Goal: Task Accomplishment & Management: Manage account settings

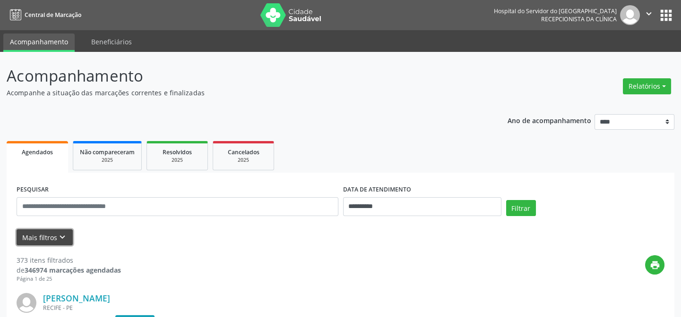
click at [45, 235] on button "Mais filtros keyboard_arrow_down" at bounding box center [45, 238] width 56 height 17
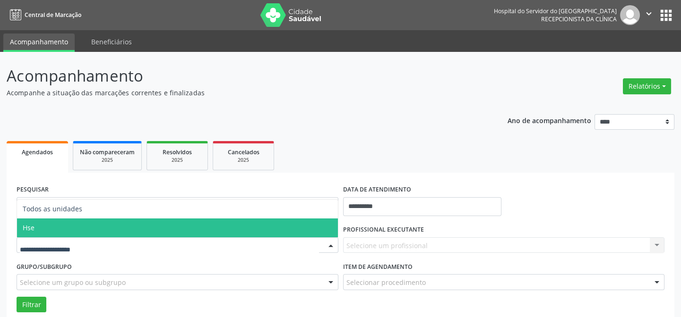
click at [60, 230] on span "Hse" at bounding box center [177, 228] width 321 height 19
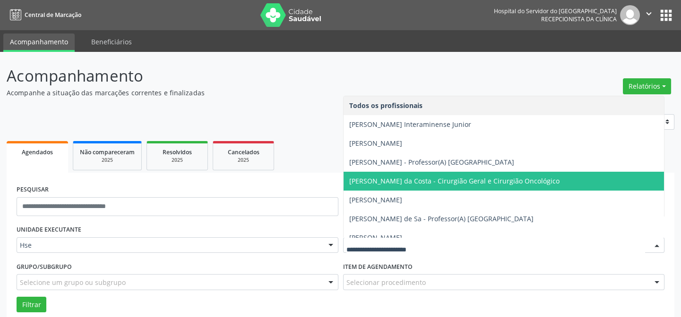
click at [431, 183] on span "[PERSON_NAME] da Costa - Cirurgião Geral e Cirurgião Oncológico" at bounding box center [454, 181] width 210 height 9
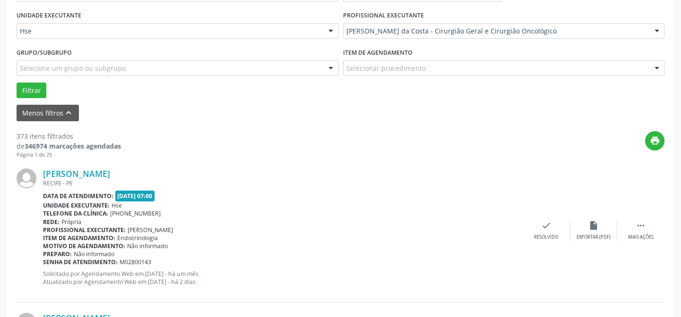
scroll to position [257, 0]
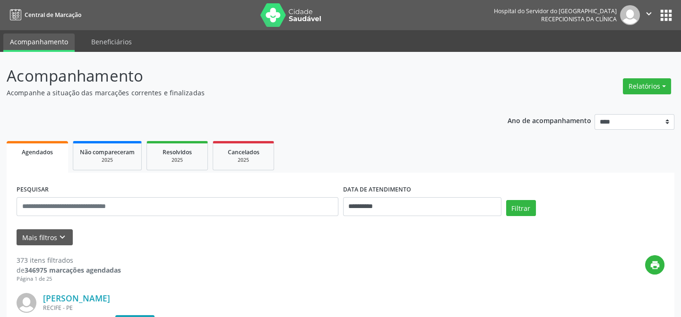
drag, startPoint x: 138, startPoint y: 280, endPoint x: 194, endPoint y: 318, distance: 68.0
click at [194, 317] on html "**********" at bounding box center [340, 158] width 681 height 317
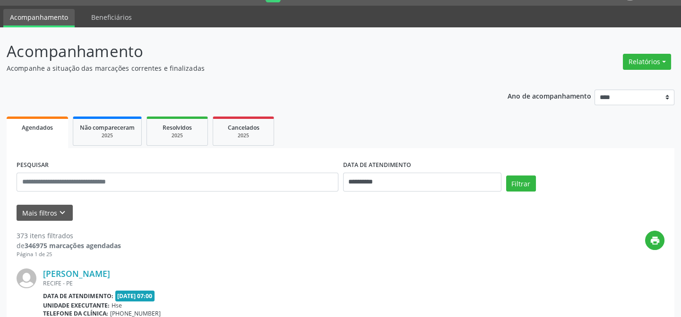
click at [449, 68] on p "Acompanhe a situação das marcações correntes e finalizadas" at bounding box center [240, 68] width 467 height 10
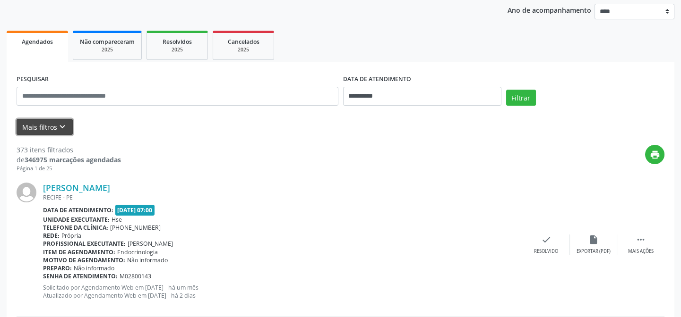
click at [46, 124] on button "Mais filtros keyboard_arrow_down" at bounding box center [45, 127] width 56 height 17
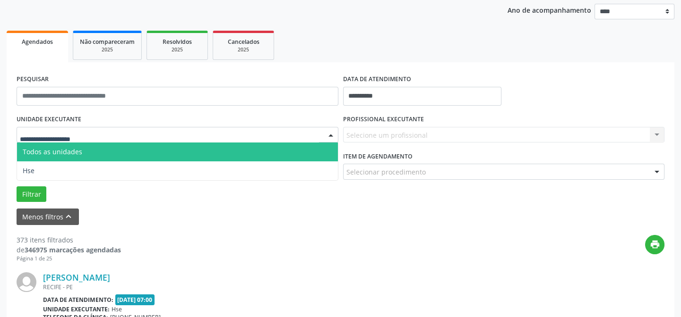
click at [101, 138] on div at bounding box center [178, 135] width 322 height 16
click at [98, 128] on div at bounding box center [178, 135] width 322 height 16
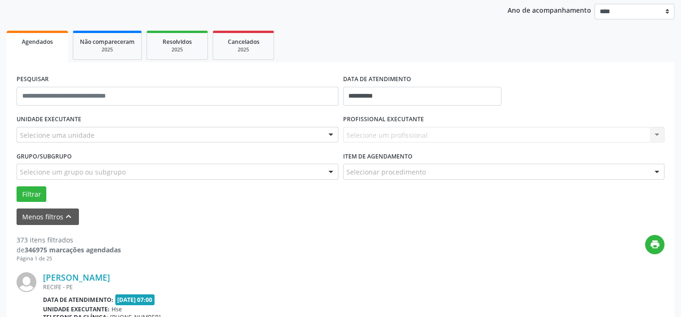
click at [79, 121] on div "UNIDADE EXECUTANTE Selecione uma unidade Todos as unidades Hse Nenhum resultado…" at bounding box center [177, 130] width 326 height 37
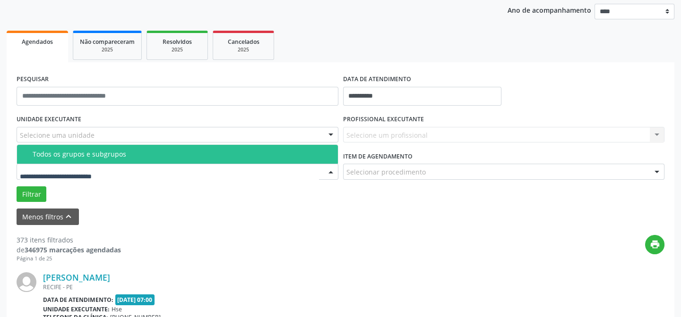
click at [75, 164] on div at bounding box center [178, 172] width 322 height 16
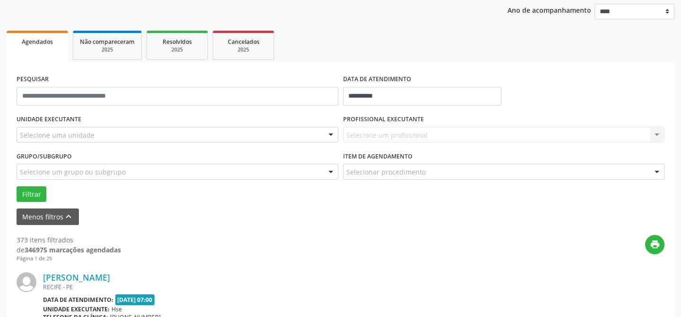
click at [86, 118] on div "UNIDADE EXECUTANTE Selecione uma unidade Todos as unidades Hse Nenhum resultado…" at bounding box center [177, 130] width 326 height 37
click at [28, 187] on button "Filtrar" at bounding box center [32, 195] width 30 height 16
click at [34, 210] on button "Menos filtros keyboard_arrow_up" at bounding box center [48, 217] width 62 height 17
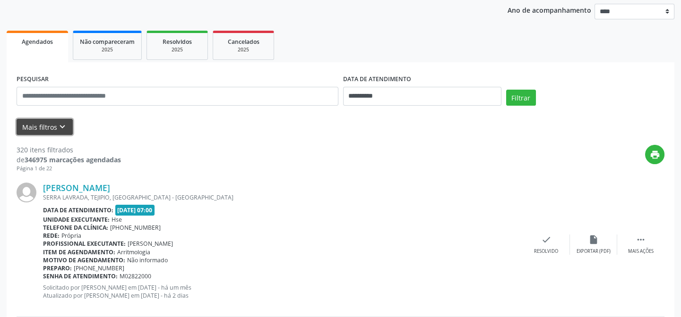
click at [46, 123] on button "Mais filtros keyboard_arrow_down" at bounding box center [45, 127] width 56 height 17
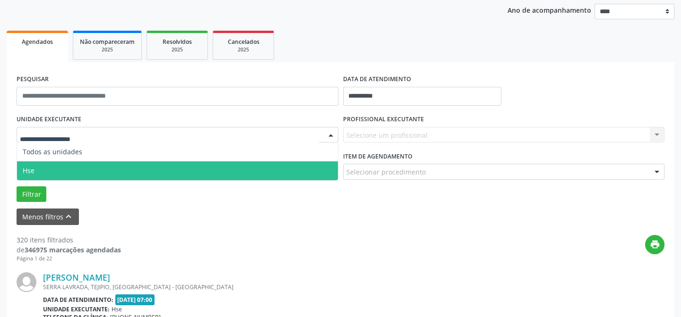
click at [34, 169] on span "Hse" at bounding box center [177, 171] width 321 height 19
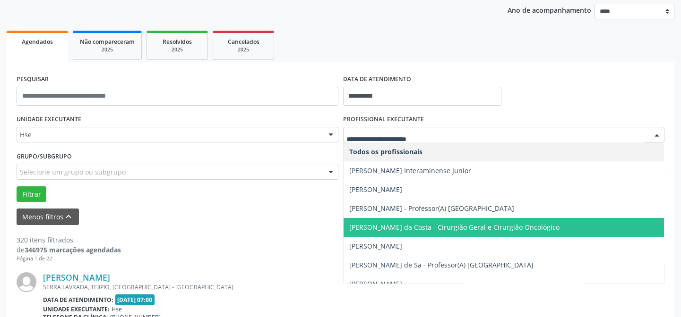
click at [394, 223] on span "[PERSON_NAME] da Costa - Cirurgião Geral e Cirurgião Oncológico" at bounding box center [454, 227] width 210 height 9
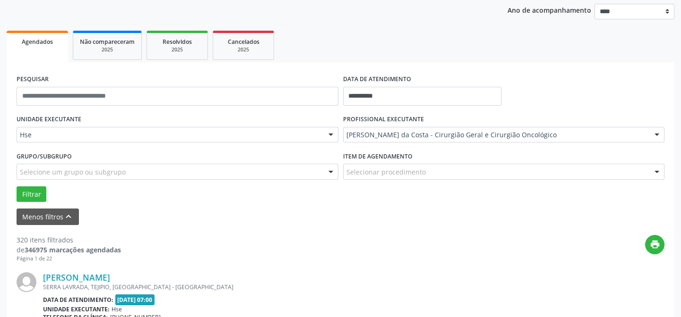
scroll to position [153, 0]
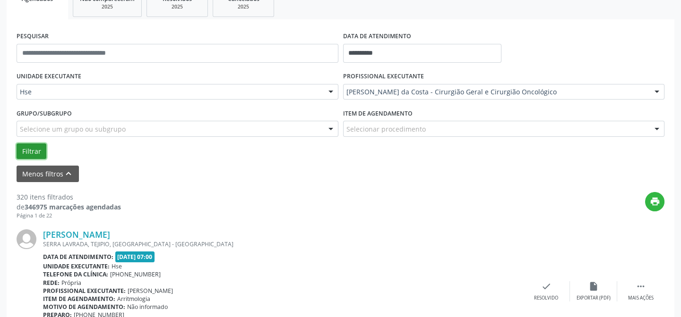
click at [31, 147] on button "Filtrar" at bounding box center [32, 152] width 30 height 16
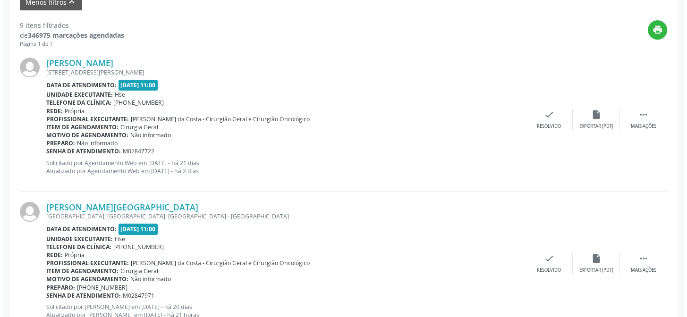
scroll to position [411, 0]
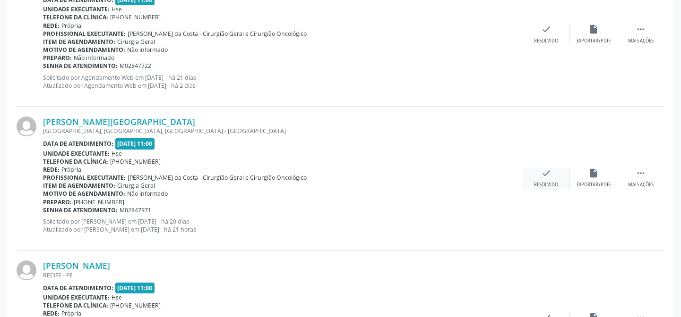
click at [541, 182] on div "Resolvido" at bounding box center [546, 185] width 24 height 7
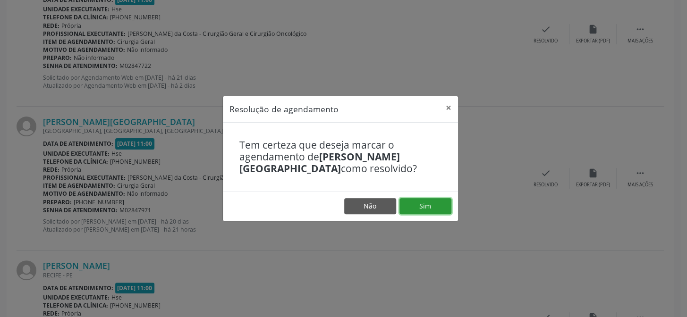
click at [434, 208] on button "Sim" at bounding box center [426, 206] width 52 height 16
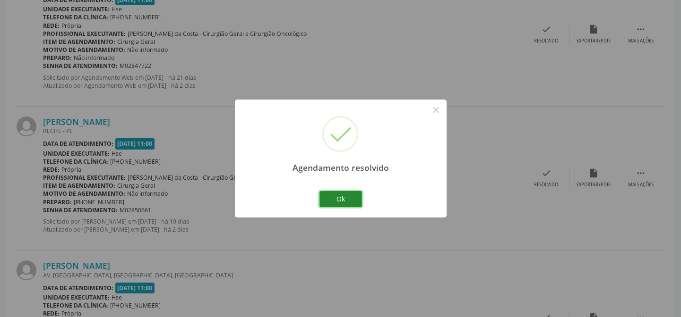
click at [351, 196] on button "Ok" at bounding box center [340, 199] width 43 height 16
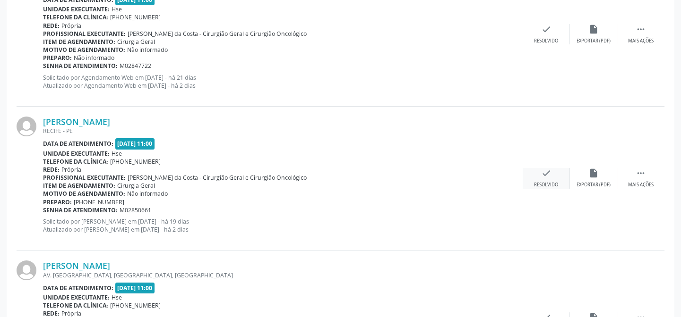
click at [545, 177] on icon "check" at bounding box center [546, 173] width 10 height 10
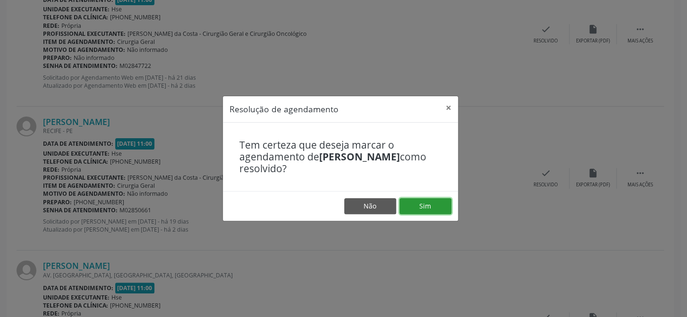
click at [430, 208] on button "Sim" at bounding box center [426, 206] width 52 height 16
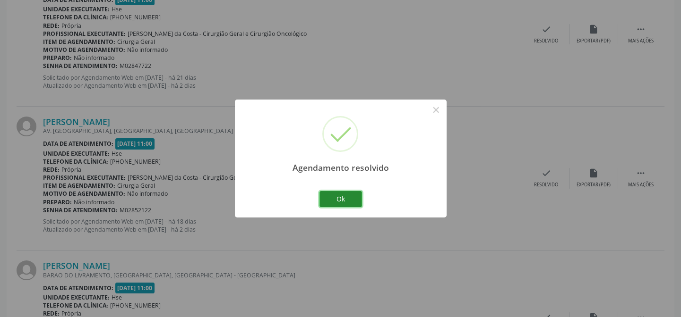
click at [345, 198] on button "Ok" at bounding box center [340, 199] width 43 height 16
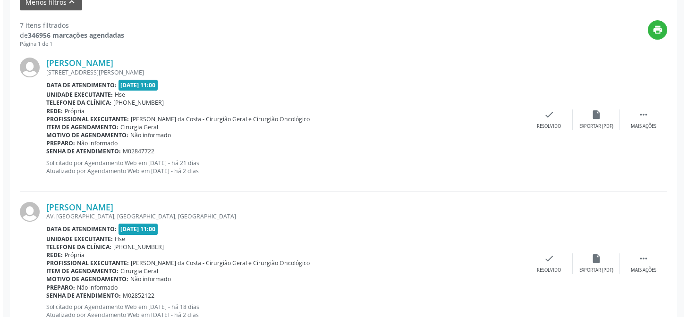
scroll to position [282, 0]
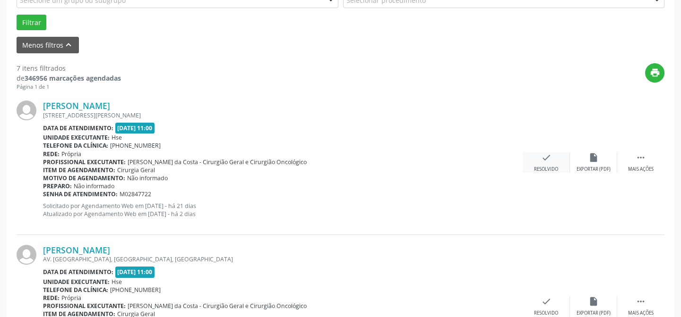
click at [546, 162] on icon "check" at bounding box center [546, 158] width 10 height 10
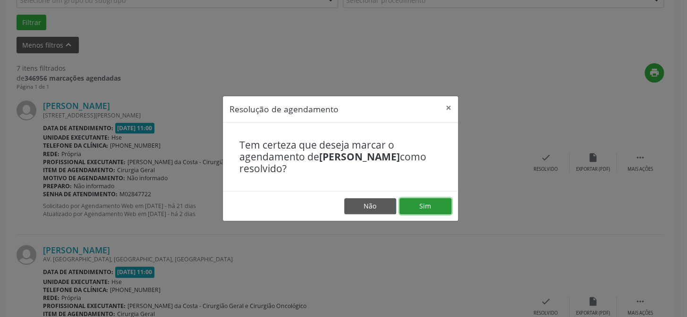
click at [422, 202] on button "Sim" at bounding box center [426, 206] width 52 height 16
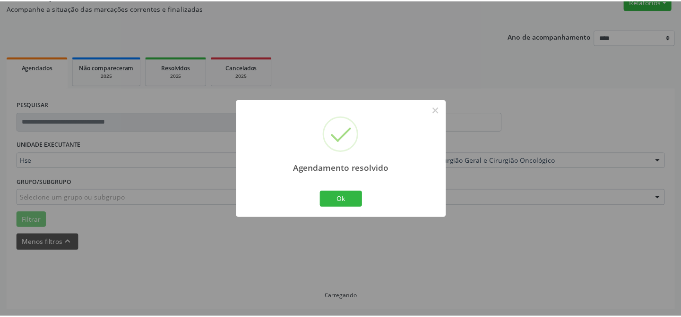
scroll to position [85, 0]
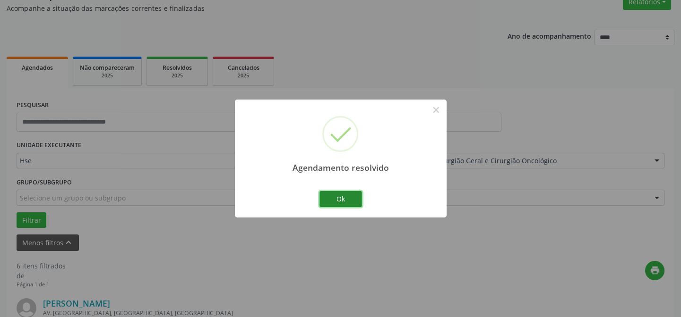
click at [353, 194] on button "Ok" at bounding box center [340, 199] width 43 height 16
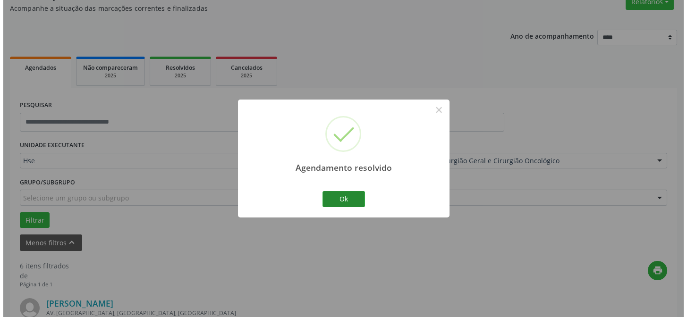
scroll to position [282, 0]
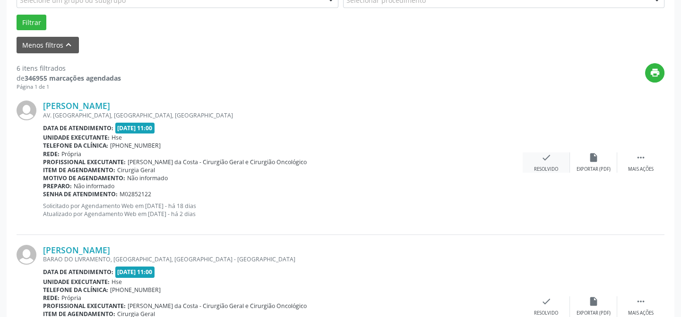
click at [544, 162] on div "check Resolvido" at bounding box center [545, 163] width 47 height 20
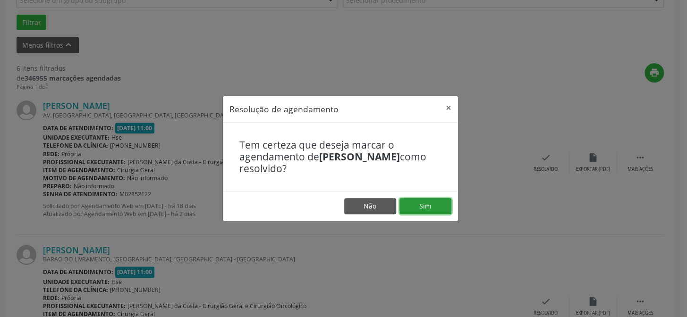
click at [427, 208] on button "Sim" at bounding box center [426, 206] width 52 height 16
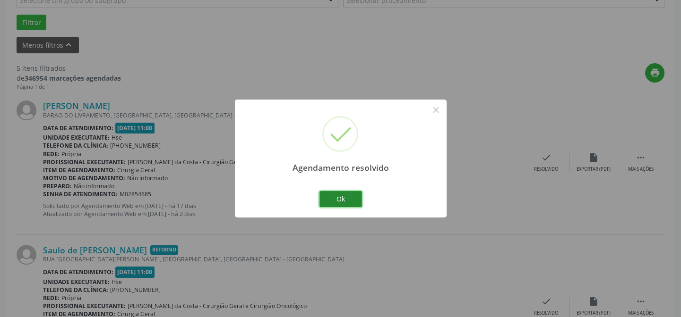
click at [345, 194] on button "Ok" at bounding box center [340, 199] width 43 height 16
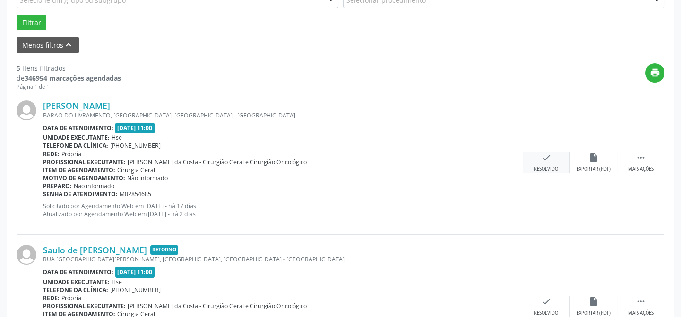
click at [543, 161] on icon "check" at bounding box center [546, 158] width 10 height 10
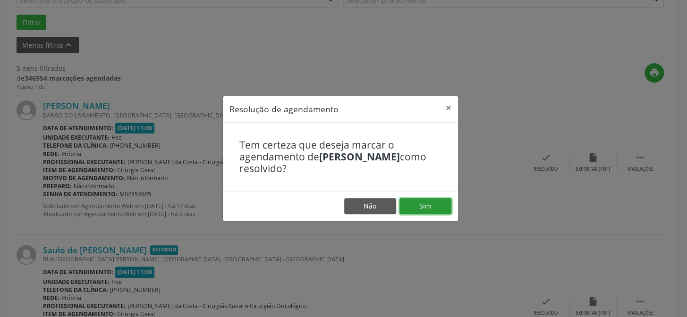
click at [427, 203] on button "Sim" at bounding box center [426, 206] width 52 height 16
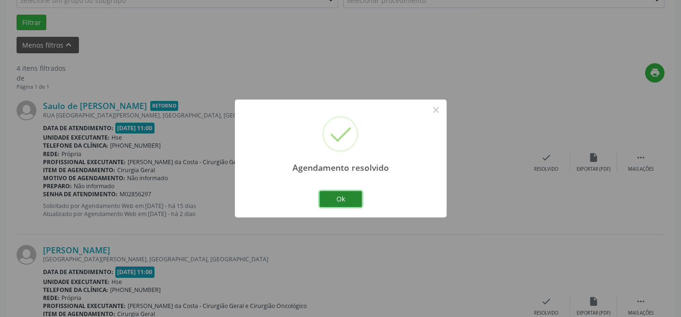
click at [339, 197] on button "Ok" at bounding box center [340, 199] width 43 height 16
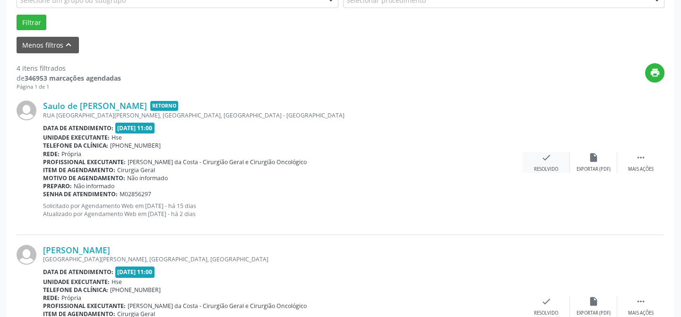
click at [552, 159] on div "check Resolvido" at bounding box center [545, 163] width 47 height 20
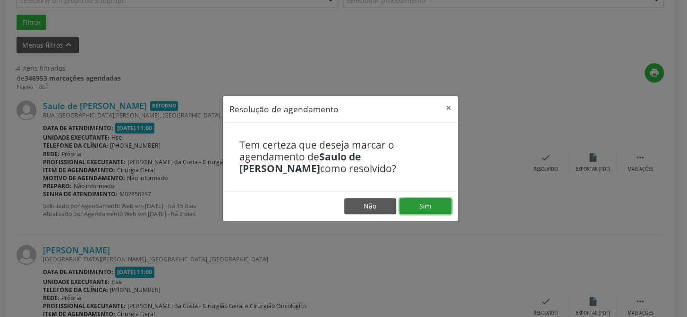
click at [426, 205] on button "Sim" at bounding box center [426, 206] width 52 height 16
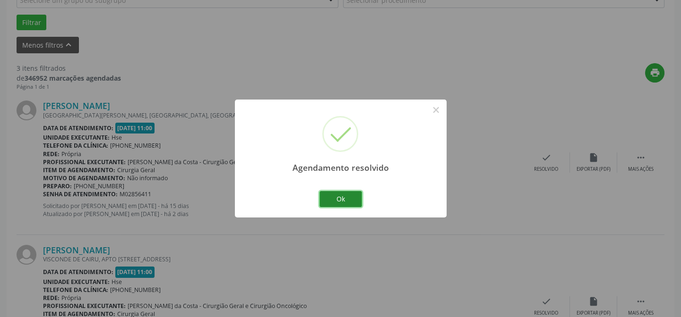
click at [327, 197] on button "Ok" at bounding box center [340, 199] width 43 height 16
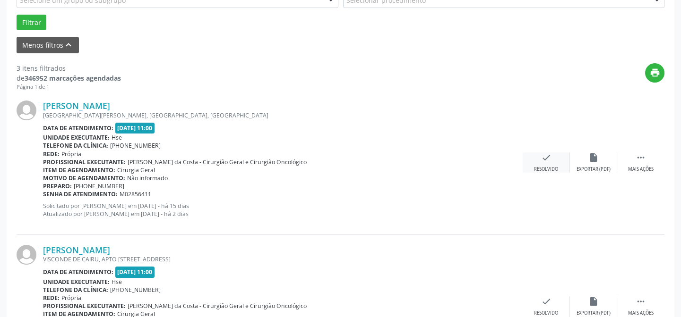
click at [548, 153] on icon "check" at bounding box center [546, 158] width 10 height 10
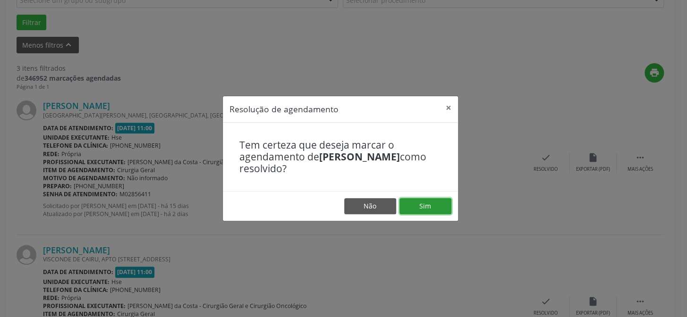
click at [429, 203] on button "Sim" at bounding box center [426, 206] width 52 height 16
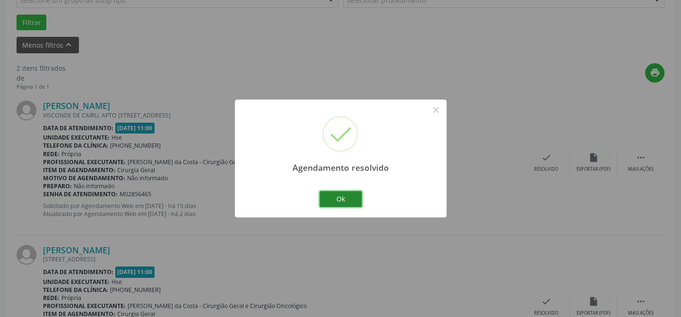
click at [346, 196] on button "Ok" at bounding box center [340, 199] width 43 height 16
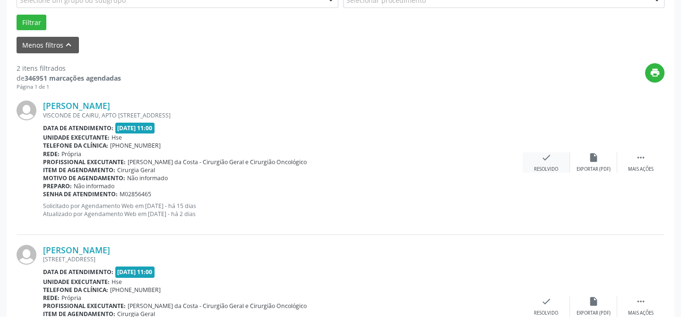
click at [545, 153] on icon "check" at bounding box center [546, 158] width 10 height 10
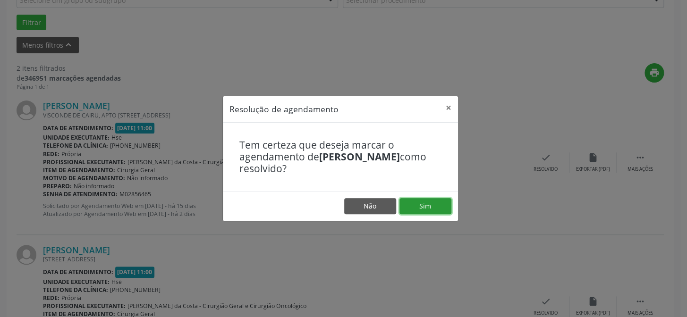
click at [430, 200] on button "Sim" at bounding box center [426, 206] width 52 height 16
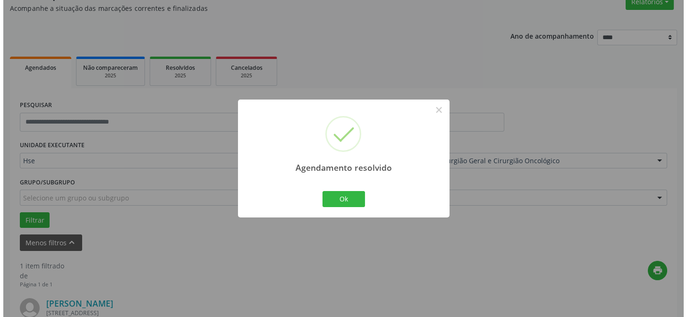
scroll to position [216, 0]
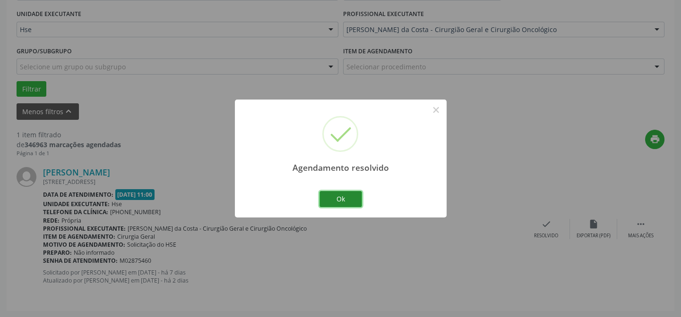
click at [349, 193] on button "Ok" at bounding box center [340, 199] width 43 height 16
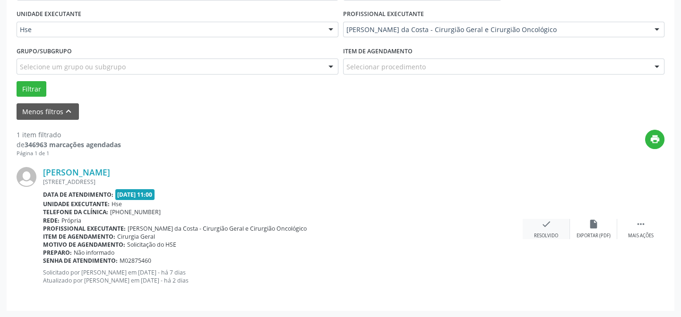
click at [545, 225] on icon "check" at bounding box center [546, 224] width 10 height 10
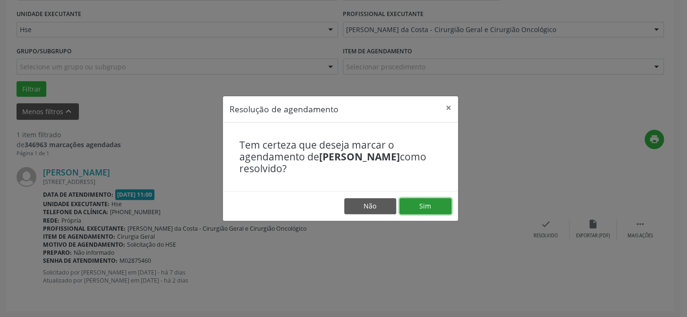
click at [424, 203] on button "Sim" at bounding box center [426, 206] width 52 height 16
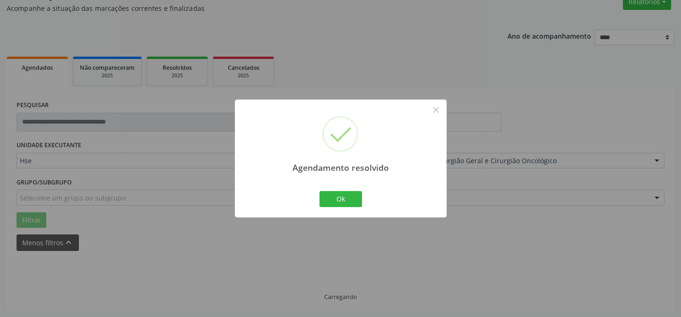
scroll to position [64, 0]
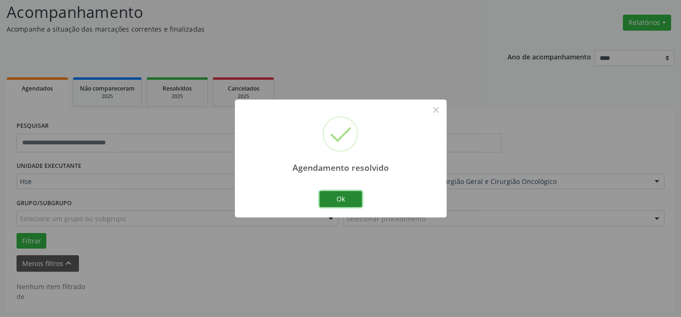
click at [343, 198] on button "Ok" at bounding box center [340, 199] width 43 height 16
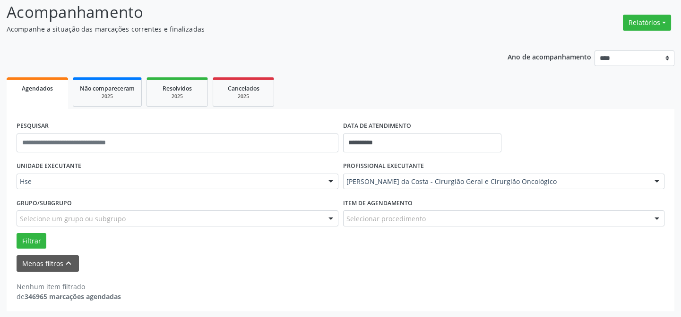
click at [679, 145] on div "**********" at bounding box center [340, 153] width 681 height 330
click at [27, 238] on button "Filtrar" at bounding box center [32, 241] width 30 height 16
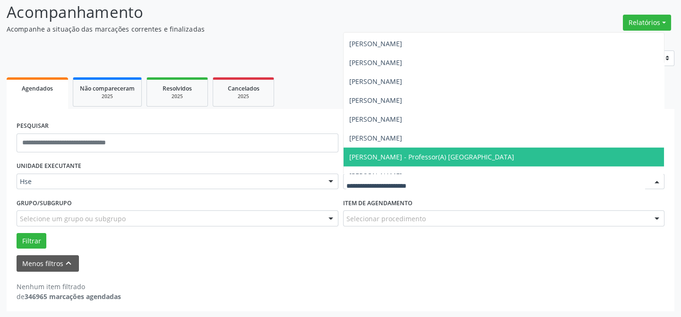
scroll to position [6053, 0]
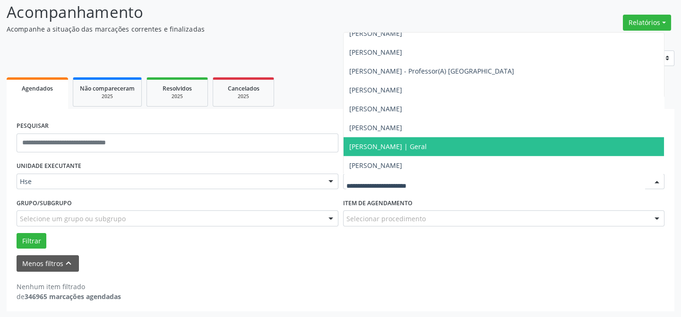
click at [389, 148] on span "[PERSON_NAME] | Geral" at bounding box center [387, 146] width 77 height 9
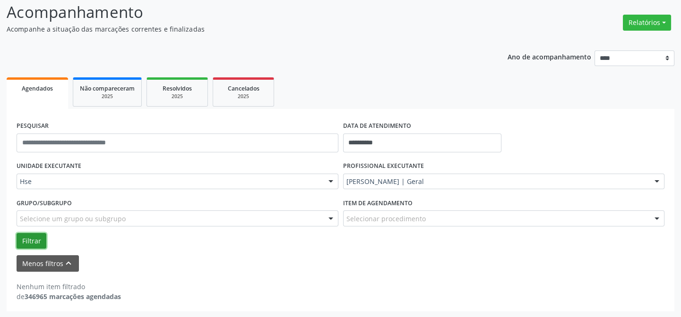
click at [30, 238] on button "Filtrar" at bounding box center [32, 241] width 30 height 16
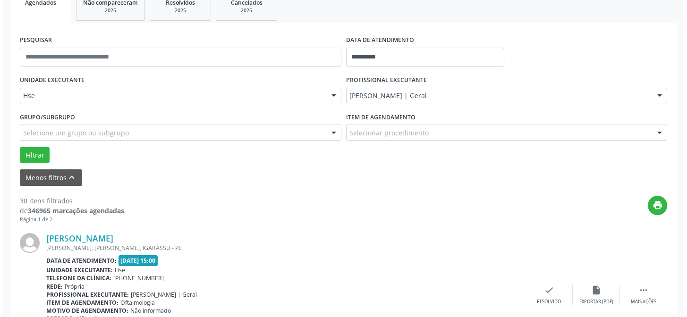
scroll to position [193, 0]
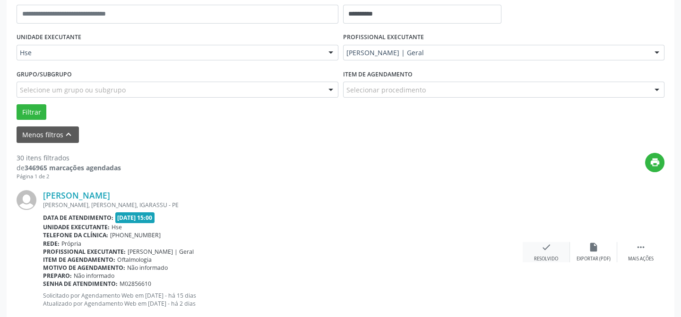
click at [548, 249] on icon "check" at bounding box center [546, 247] width 10 height 10
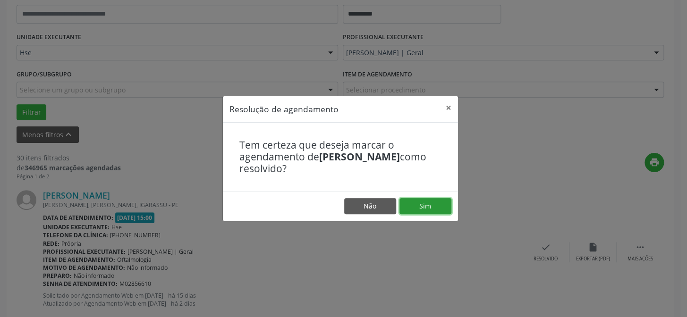
click at [432, 204] on button "Sim" at bounding box center [426, 206] width 52 height 16
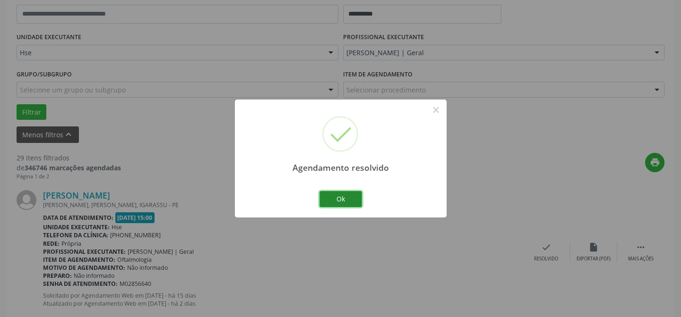
click at [341, 196] on button "Ok" at bounding box center [340, 199] width 43 height 16
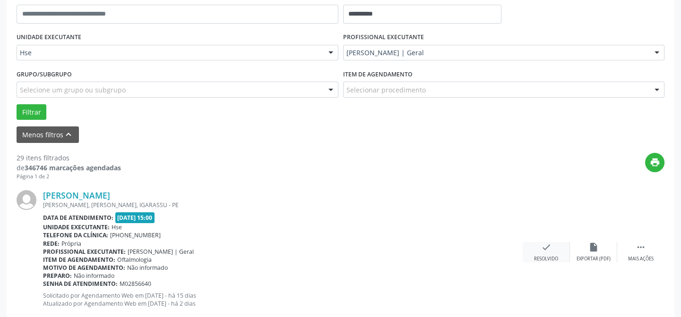
click at [554, 253] on div "check Resolvido" at bounding box center [545, 252] width 47 height 20
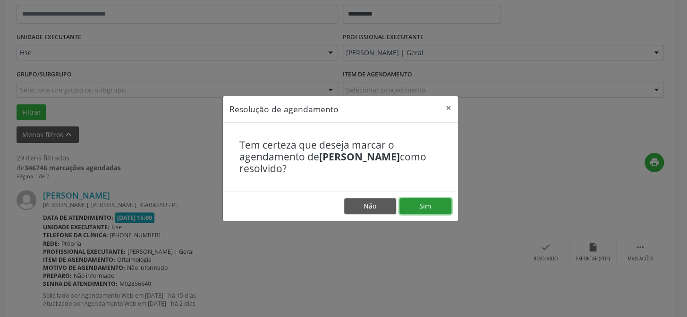
click at [434, 203] on button "Sim" at bounding box center [426, 206] width 52 height 16
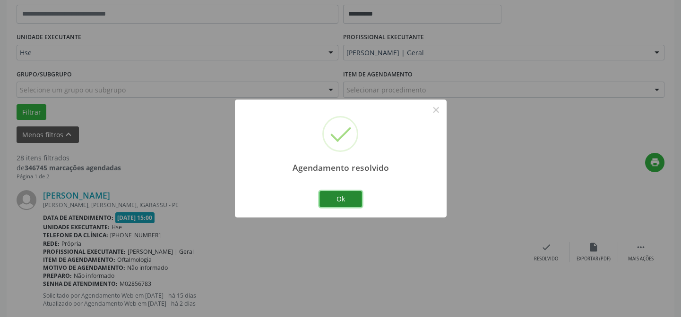
click at [352, 199] on button "Ok" at bounding box center [340, 199] width 43 height 16
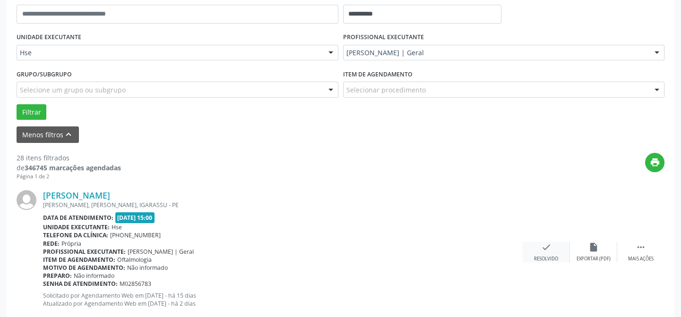
click at [543, 247] on icon "check" at bounding box center [546, 247] width 10 height 10
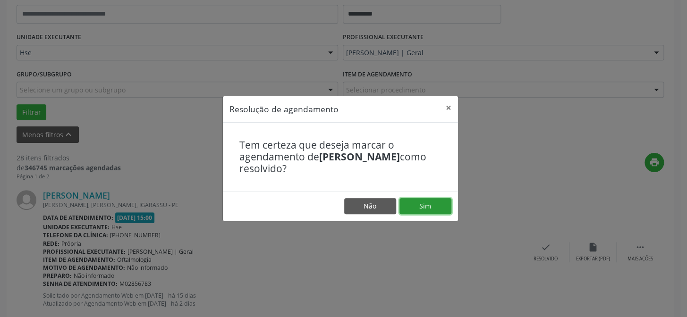
click at [434, 204] on button "Sim" at bounding box center [426, 206] width 52 height 16
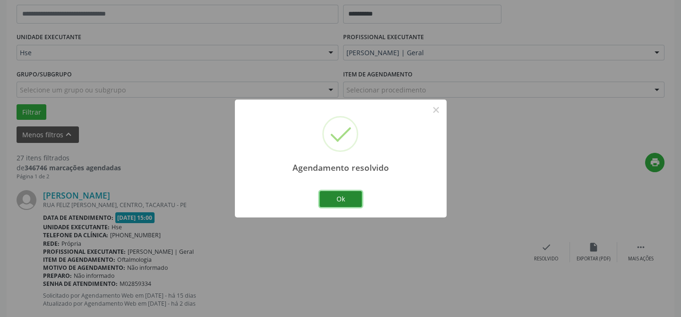
click at [349, 200] on button "Ok" at bounding box center [340, 199] width 43 height 16
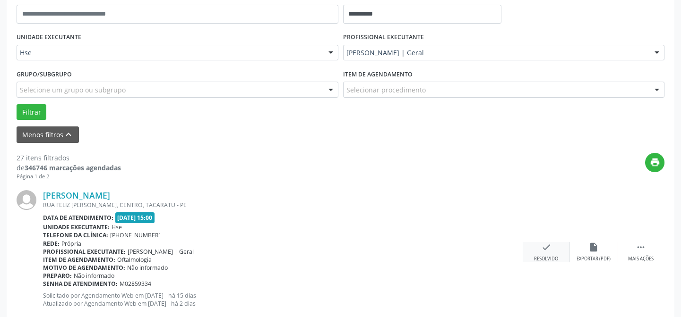
click at [543, 249] on icon "check" at bounding box center [546, 247] width 10 height 10
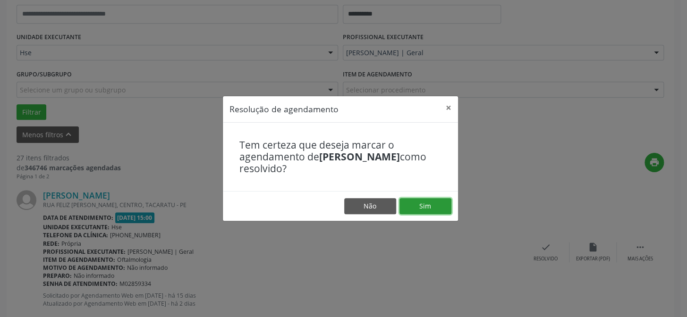
click at [429, 204] on button "Sim" at bounding box center [426, 206] width 52 height 16
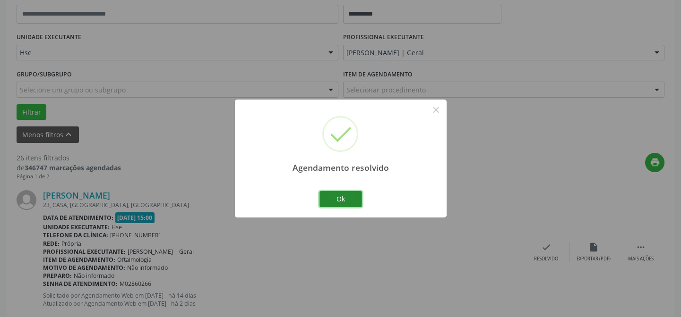
click at [345, 200] on button "Ok" at bounding box center [340, 199] width 43 height 16
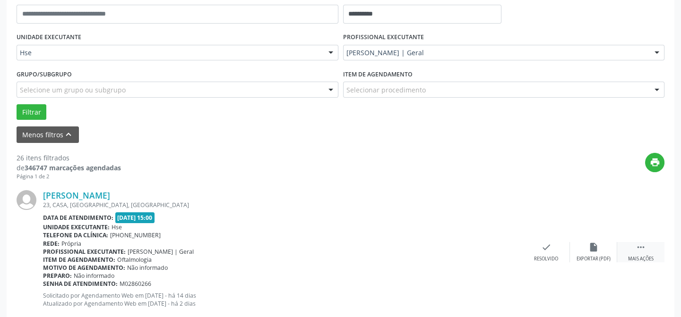
click at [641, 250] on icon "" at bounding box center [640, 247] width 10 height 10
click at [598, 246] on icon "alarm_off" at bounding box center [593, 247] width 10 height 10
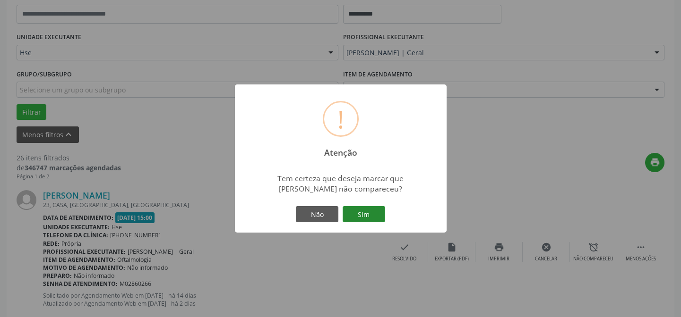
click at [354, 210] on button "Sim" at bounding box center [363, 214] width 43 height 16
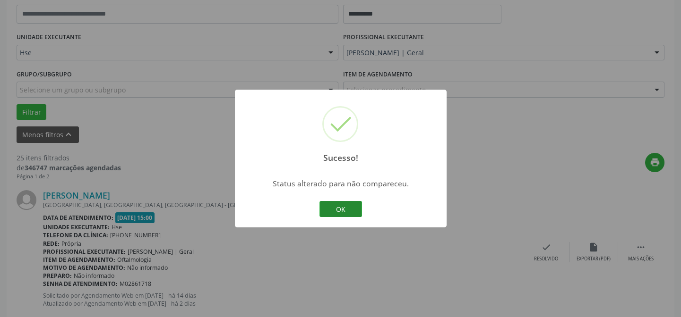
click at [334, 206] on button "OK" at bounding box center [340, 209] width 43 height 16
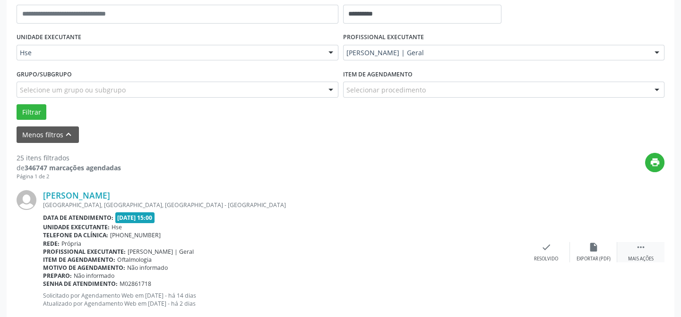
click at [647, 246] on div " Mais ações" at bounding box center [640, 252] width 47 height 20
click at [596, 252] on div "alarm_off Não compareceu" at bounding box center [593, 252] width 47 height 20
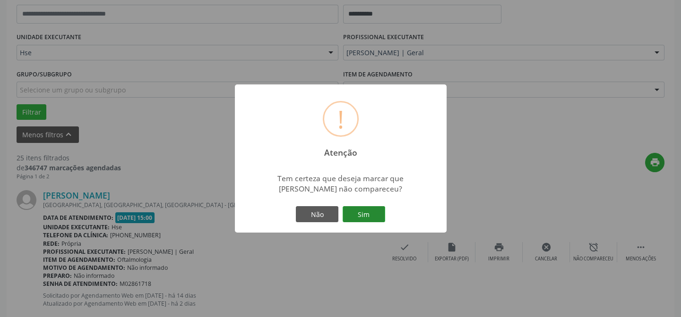
click at [367, 215] on button "Sim" at bounding box center [363, 214] width 43 height 16
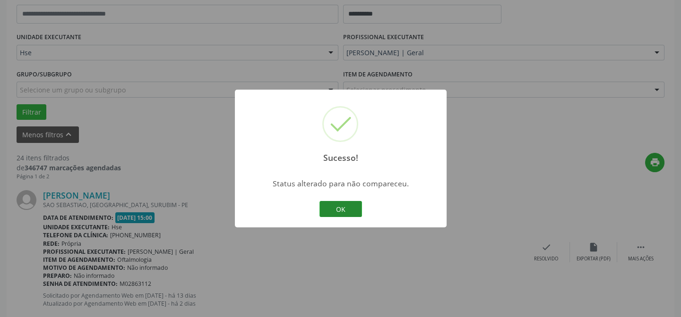
click at [335, 205] on button "OK" at bounding box center [340, 209] width 43 height 16
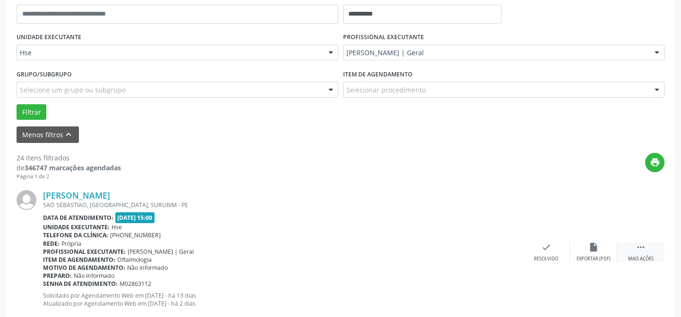
click at [642, 250] on icon "" at bounding box center [640, 247] width 10 height 10
click at [595, 251] on icon "alarm_off" at bounding box center [593, 247] width 10 height 10
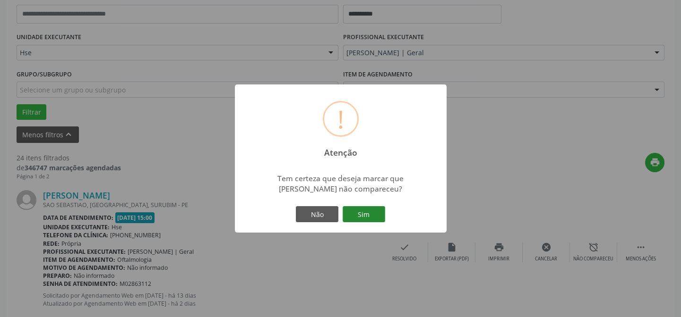
click at [368, 212] on button "Sim" at bounding box center [363, 214] width 43 height 16
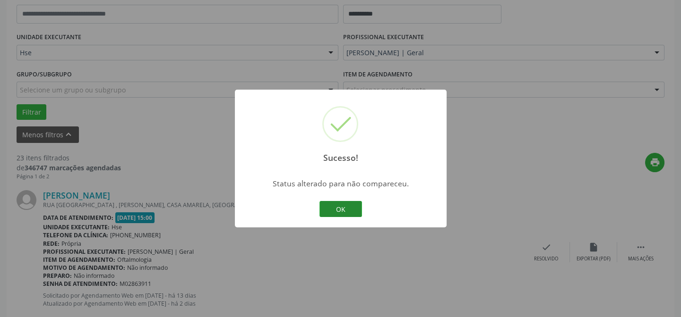
click at [347, 213] on button "OK" at bounding box center [340, 209] width 43 height 16
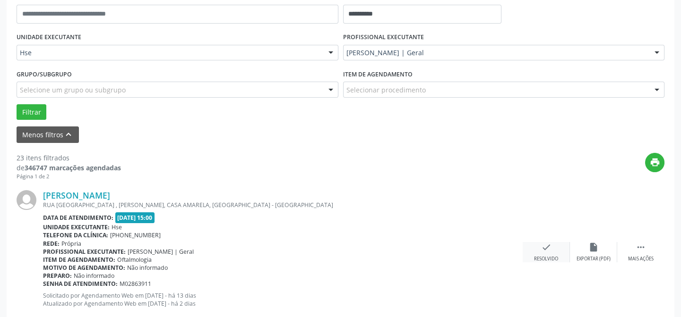
click at [544, 252] on div "check Resolvido" at bounding box center [545, 252] width 47 height 20
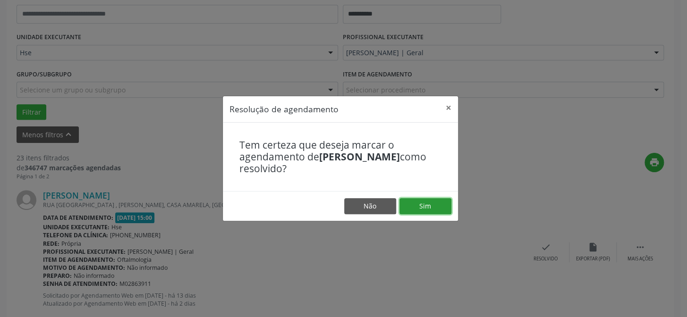
click at [419, 207] on button "Sim" at bounding box center [426, 206] width 52 height 16
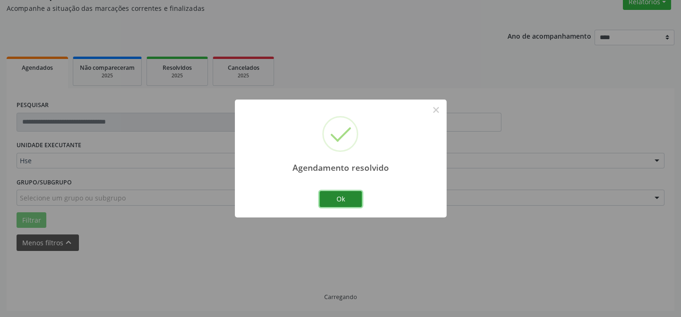
scroll to position [94, 0]
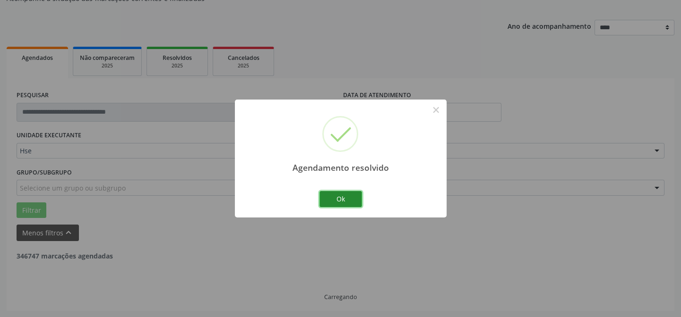
click at [353, 196] on button "Ok" at bounding box center [340, 199] width 43 height 16
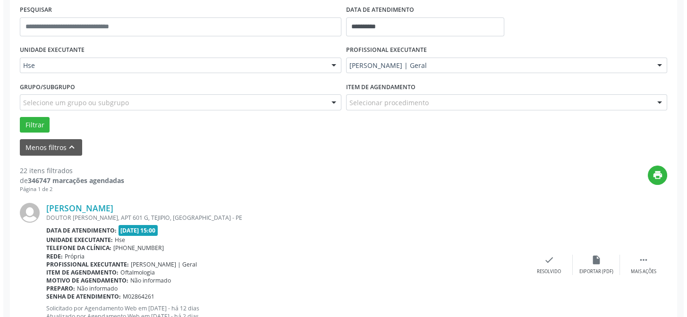
scroll to position [223, 0]
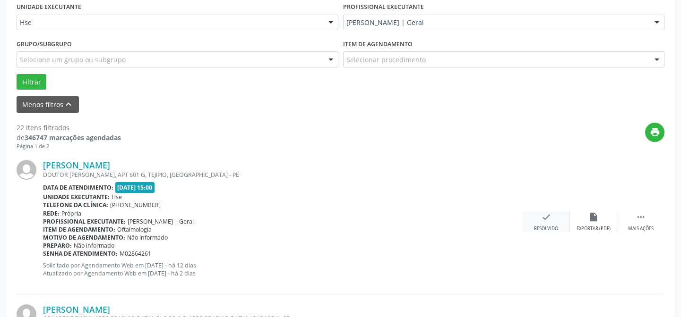
click at [546, 215] on icon "check" at bounding box center [546, 217] width 10 height 10
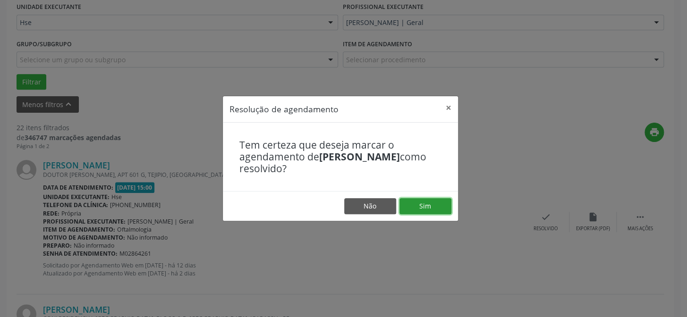
click at [426, 204] on button "Sim" at bounding box center [426, 206] width 52 height 16
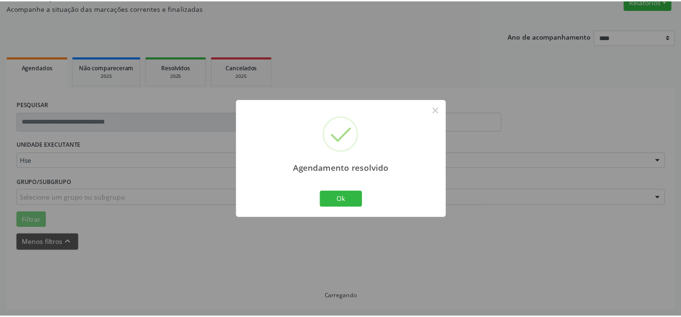
scroll to position [85, 0]
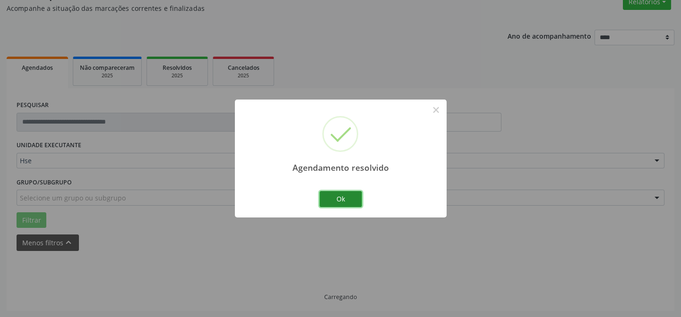
click at [356, 199] on button "Ok" at bounding box center [340, 199] width 43 height 16
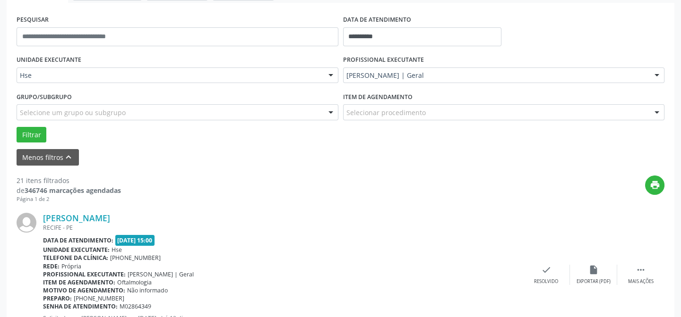
scroll to position [213, 0]
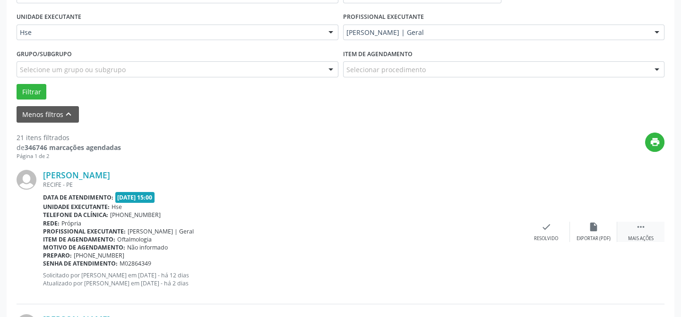
click at [639, 230] on icon "" at bounding box center [640, 227] width 10 height 10
click at [599, 228] on div "alarm_off Não compareceu" at bounding box center [593, 232] width 47 height 20
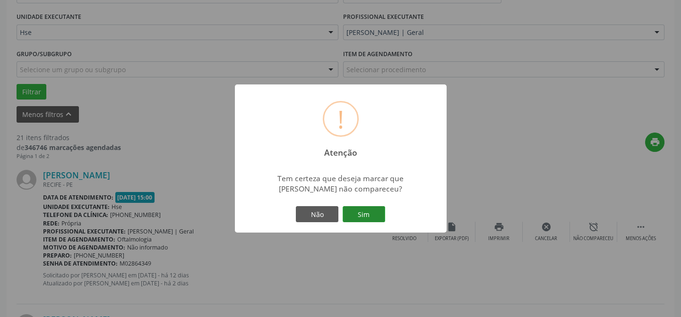
click at [356, 213] on button "Sim" at bounding box center [363, 214] width 43 height 16
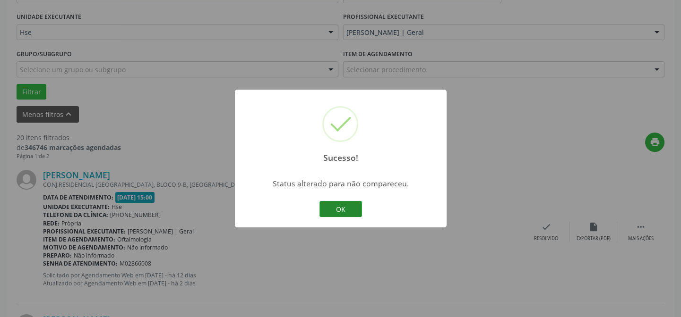
click at [349, 210] on button "OK" at bounding box center [340, 209] width 43 height 16
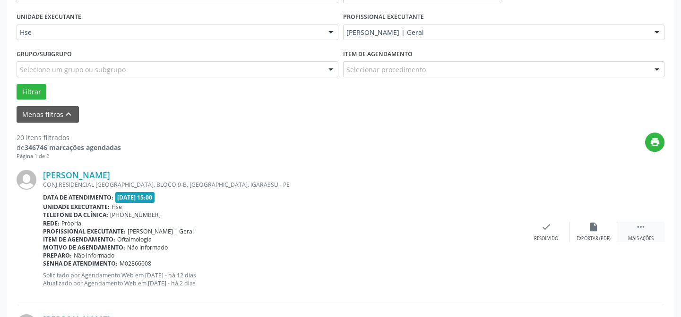
click at [646, 226] on div " Mais ações" at bounding box center [640, 232] width 47 height 20
click at [600, 226] on div "alarm_off Não compareceu" at bounding box center [593, 232] width 47 height 20
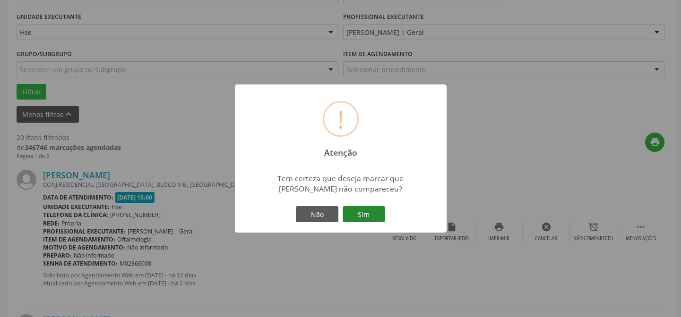
click at [358, 214] on button "Sim" at bounding box center [363, 214] width 43 height 16
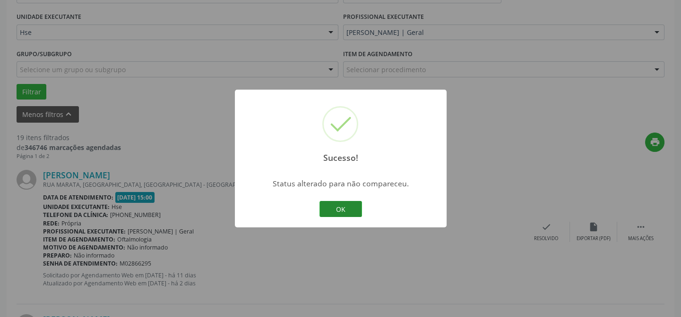
click at [338, 204] on button "OK" at bounding box center [340, 209] width 43 height 16
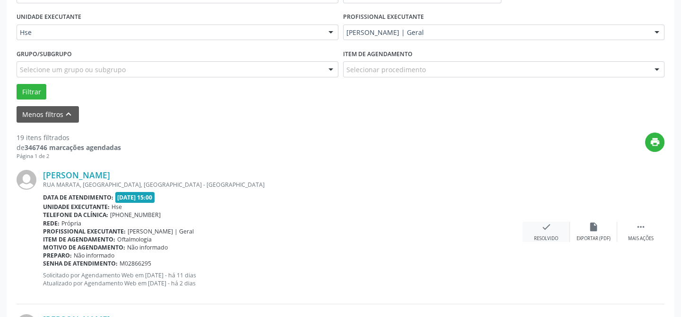
click at [548, 236] on div "Resolvido" at bounding box center [546, 239] width 24 height 7
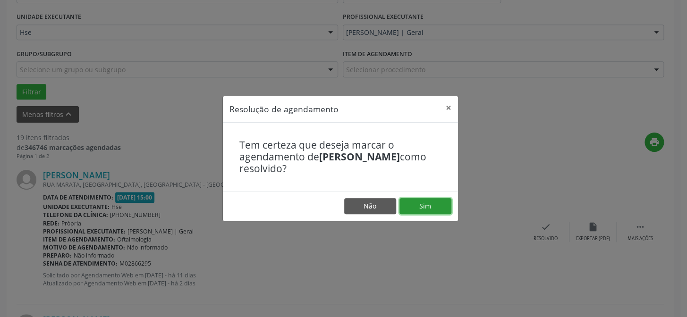
click at [422, 202] on button "Sim" at bounding box center [426, 206] width 52 height 16
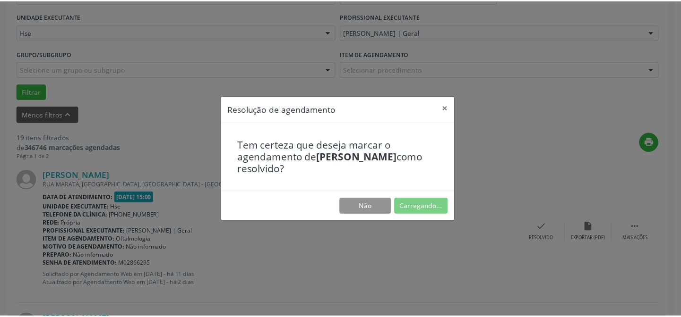
scroll to position [85, 0]
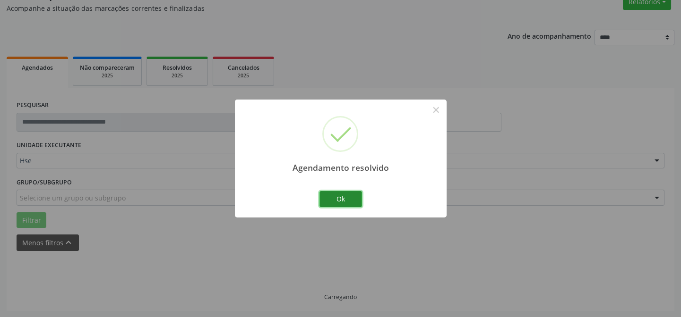
click at [352, 198] on button "Ok" at bounding box center [340, 199] width 43 height 16
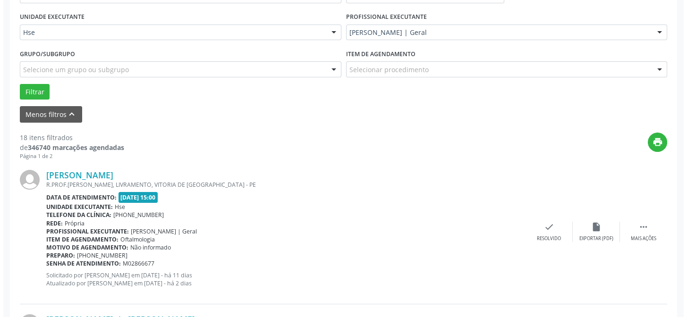
scroll to position [256, 0]
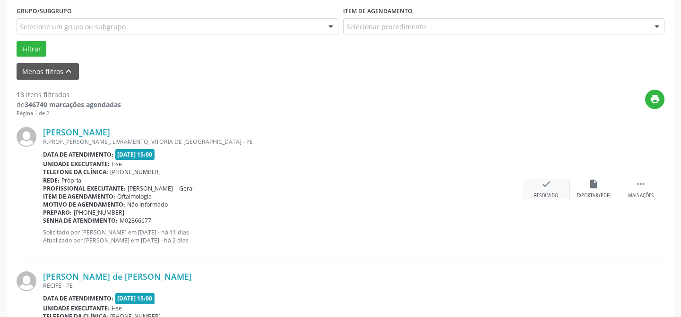
click at [548, 189] on div "check Resolvido" at bounding box center [545, 189] width 47 height 20
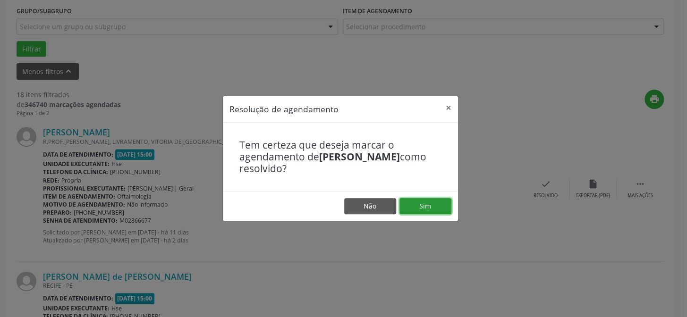
click at [417, 208] on button "Sim" at bounding box center [426, 206] width 52 height 16
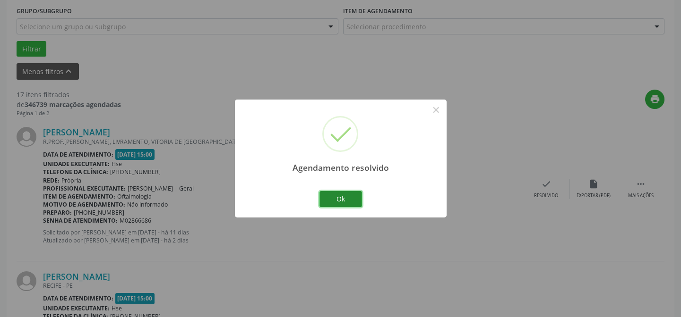
click at [345, 198] on button "Ok" at bounding box center [340, 199] width 43 height 16
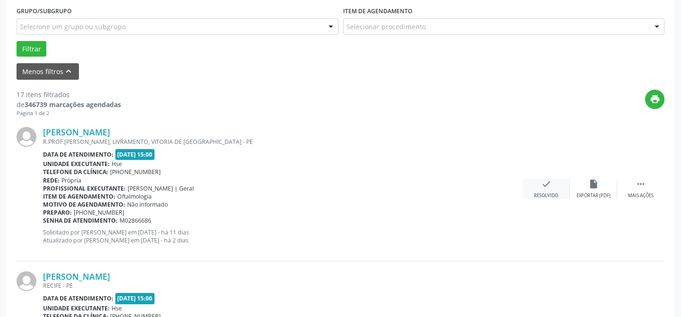
click at [541, 186] on icon "check" at bounding box center [546, 184] width 10 height 10
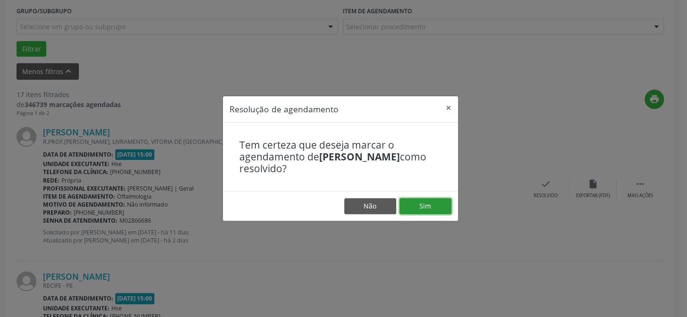
click at [411, 202] on button "Sim" at bounding box center [426, 206] width 52 height 16
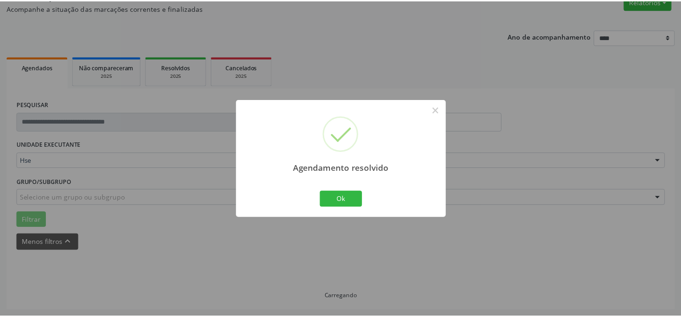
scroll to position [85, 0]
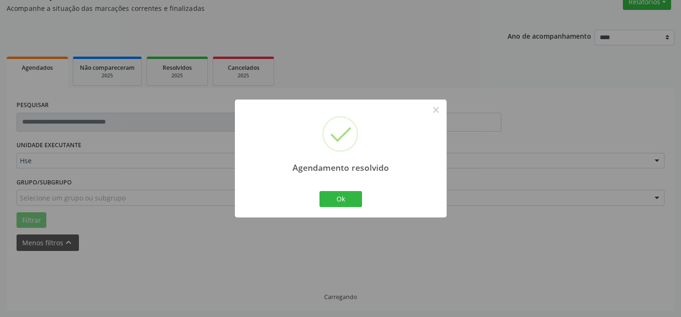
click at [411, 205] on div "Agendamento resolvido × Ok Cancel" at bounding box center [341, 159] width 212 height 118
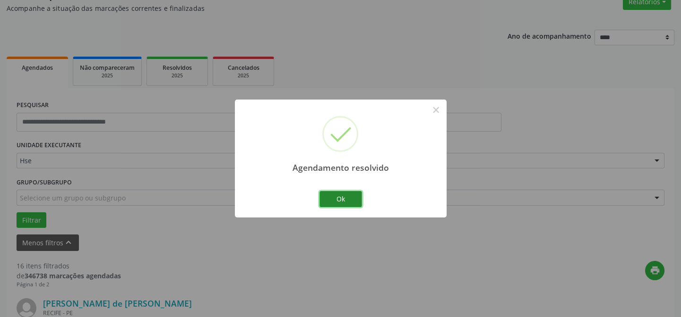
click at [336, 199] on button "Ok" at bounding box center [340, 199] width 43 height 16
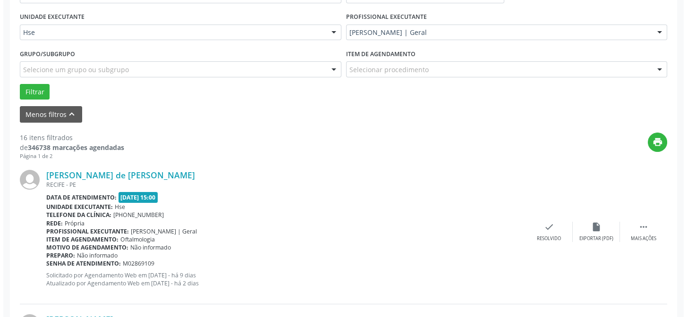
scroll to position [256, 0]
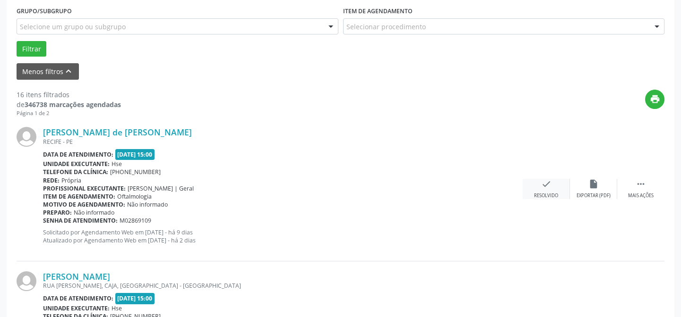
click at [545, 184] on icon "check" at bounding box center [546, 184] width 10 height 10
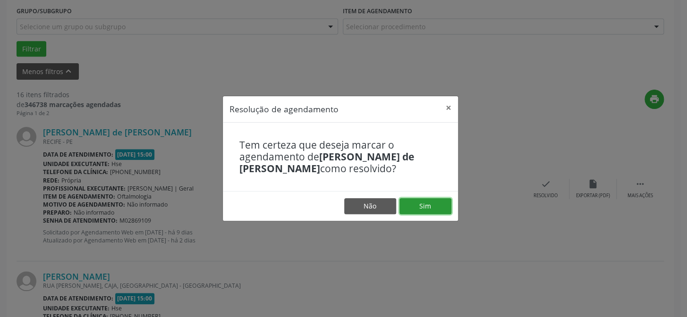
click at [423, 201] on button "Sim" at bounding box center [426, 206] width 52 height 16
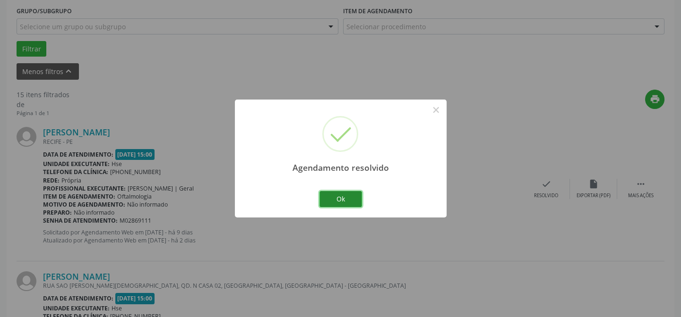
click at [345, 196] on button "Ok" at bounding box center [340, 199] width 43 height 16
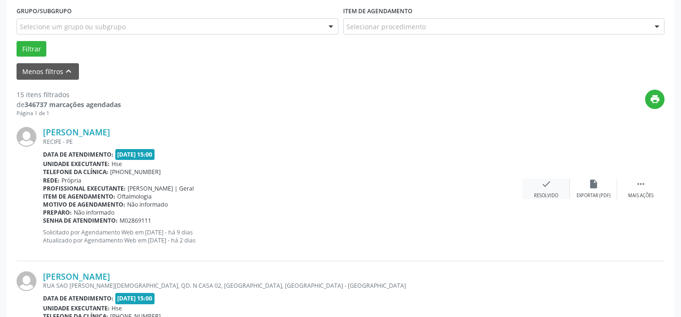
click at [549, 188] on icon "check" at bounding box center [546, 184] width 10 height 10
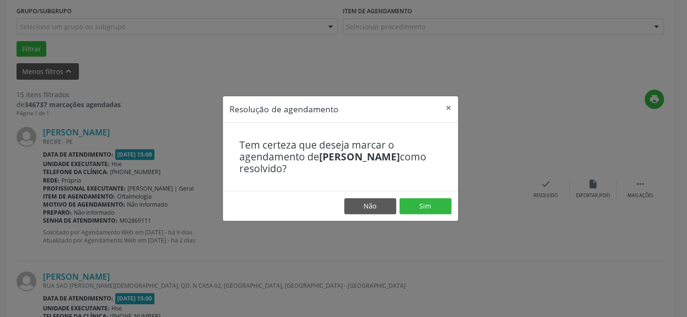
click at [413, 198] on footer "Não Sim" at bounding box center [340, 206] width 235 height 30
click at [419, 208] on button "Sim" at bounding box center [426, 206] width 52 height 16
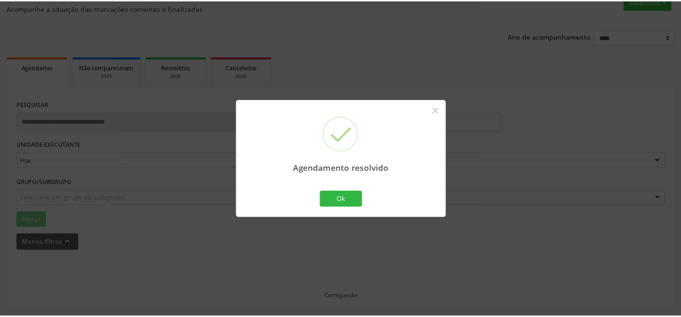
scroll to position [85, 0]
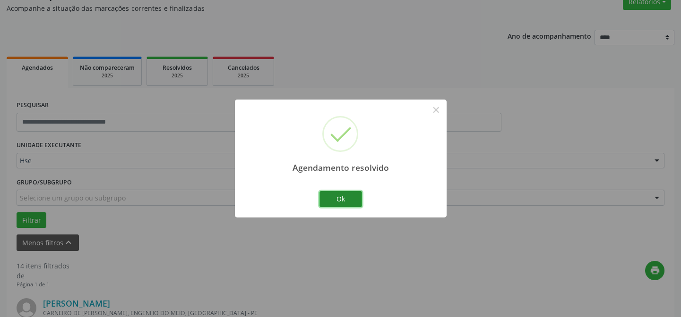
click at [355, 198] on button "Ok" at bounding box center [340, 199] width 43 height 16
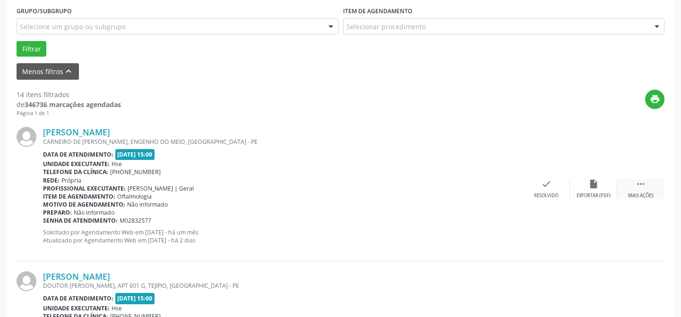
click at [639, 186] on icon "" at bounding box center [640, 184] width 10 height 10
click at [596, 187] on icon "alarm_off" at bounding box center [593, 184] width 10 height 10
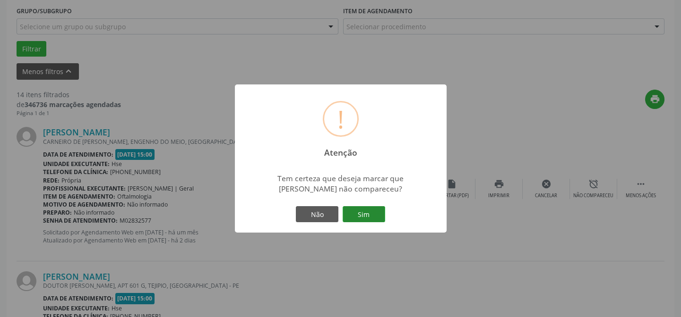
click at [364, 213] on button "Sim" at bounding box center [363, 214] width 43 height 16
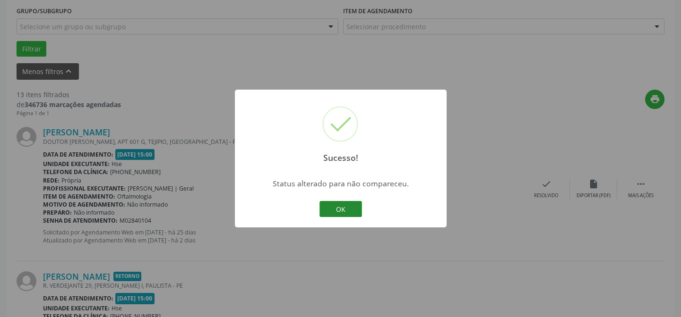
click at [349, 207] on button "OK" at bounding box center [340, 209] width 43 height 16
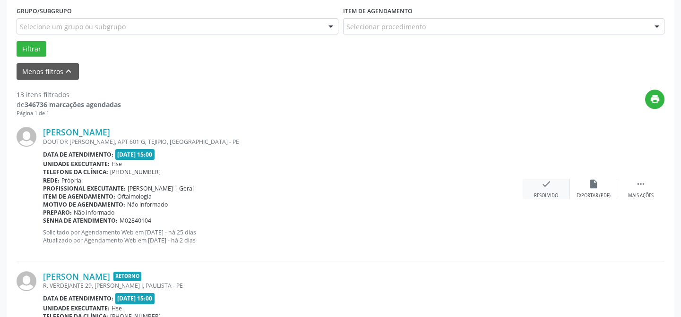
click at [544, 186] on icon "check" at bounding box center [546, 184] width 10 height 10
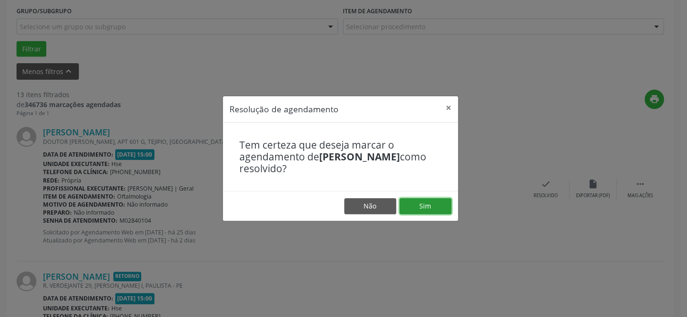
click at [439, 201] on button "Sim" at bounding box center [426, 206] width 52 height 16
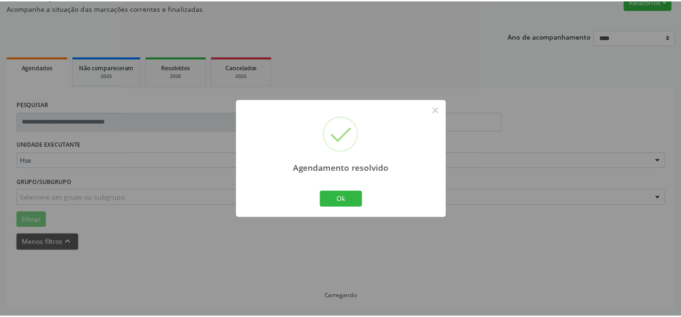
scroll to position [85, 0]
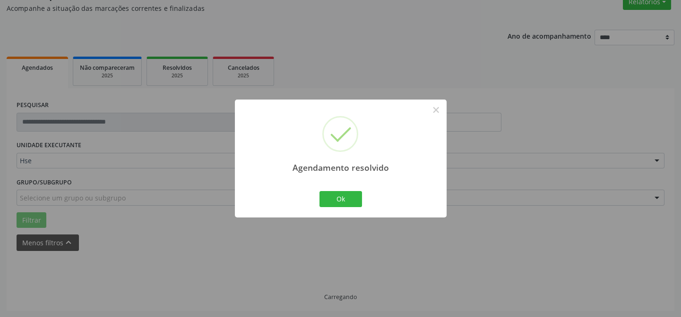
click at [426, 202] on div "Agendamento resolvido × Ok Cancel" at bounding box center [341, 159] width 212 height 118
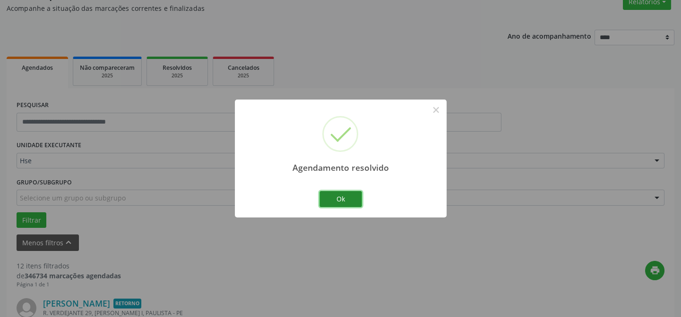
click at [343, 194] on button "Ok" at bounding box center [340, 199] width 43 height 16
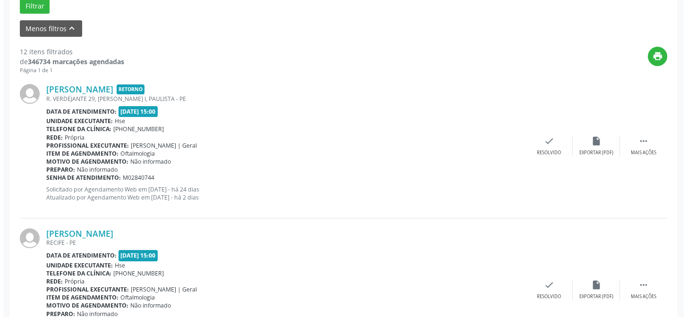
scroll to position [342, 0]
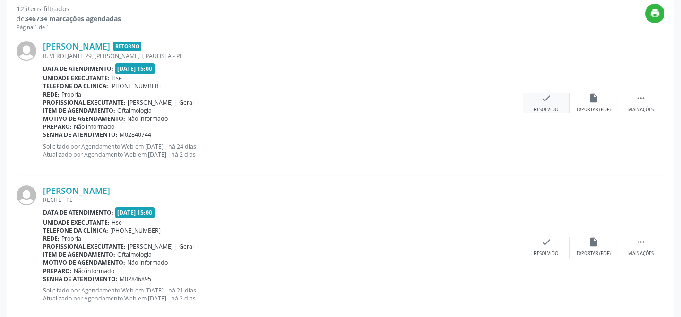
click at [545, 104] on div "check Resolvido" at bounding box center [545, 103] width 47 height 20
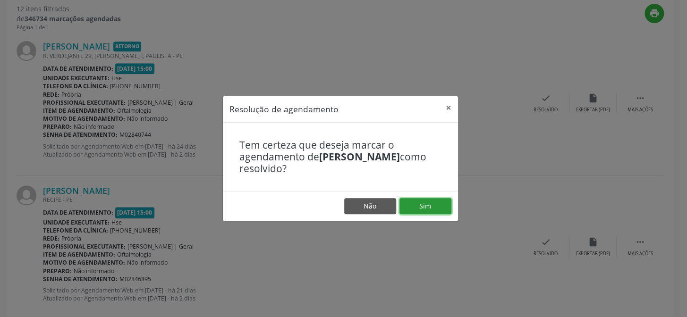
click at [419, 208] on button "Sim" at bounding box center [426, 206] width 52 height 16
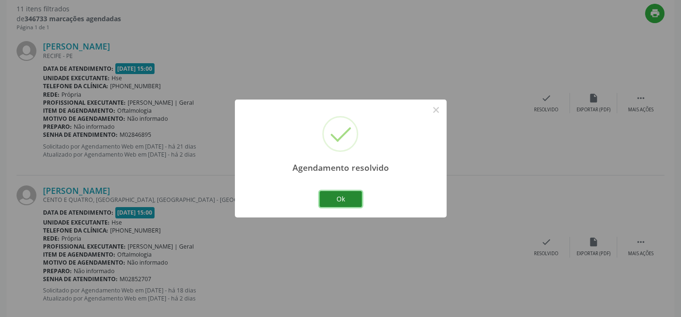
click at [334, 198] on button "Ok" at bounding box center [340, 199] width 43 height 16
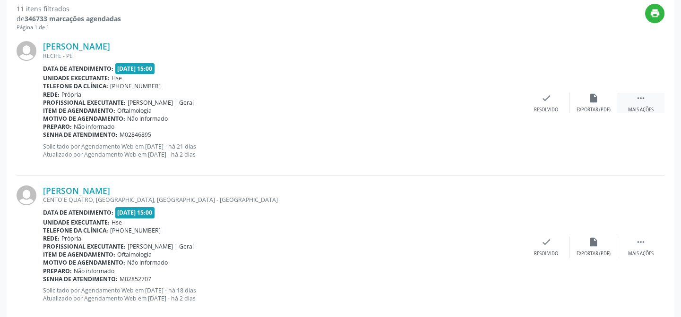
click at [640, 93] on icon "" at bounding box center [640, 98] width 10 height 10
click at [601, 97] on div "alarm_off Não compareceu" at bounding box center [593, 103] width 47 height 20
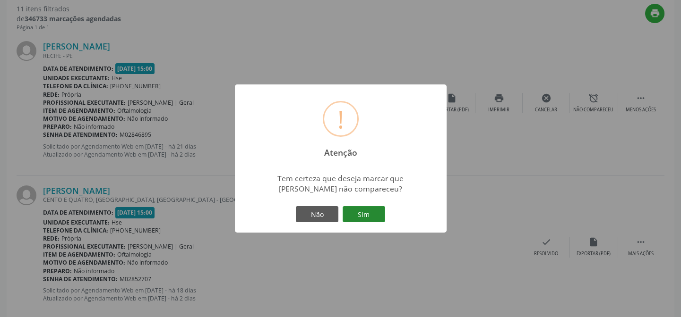
click at [374, 213] on button "Sim" at bounding box center [363, 214] width 43 height 16
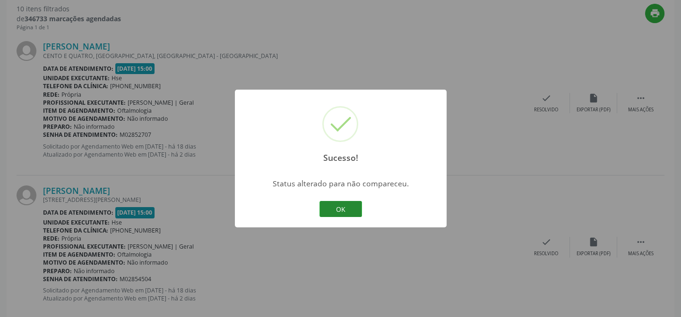
click at [341, 209] on button "OK" at bounding box center [340, 209] width 43 height 16
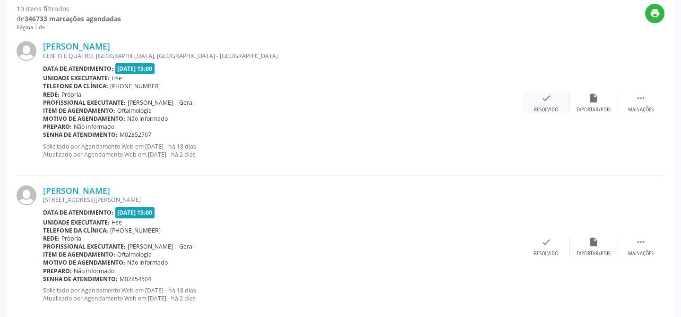
click at [539, 103] on div "check Resolvido" at bounding box center [545, 103] width 47 height 20
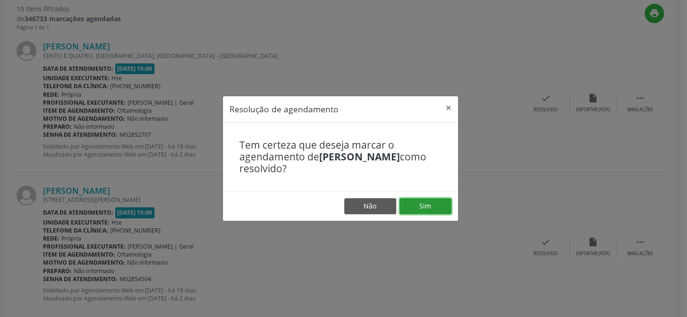
click at [421, 209] on button "Sim" at bounding box center [426, 206] width 52 height 16
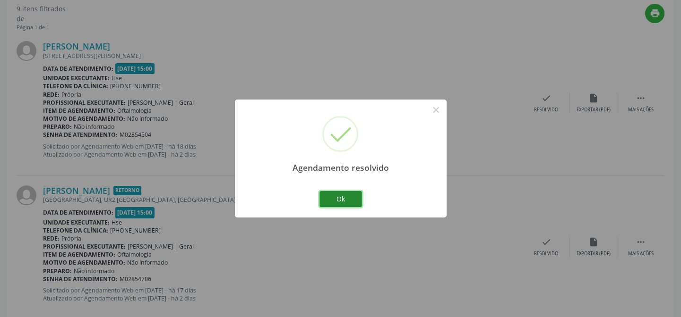
click at [340, 201] on button "Ok" at bounding box center [340, 199] width 43 height 16
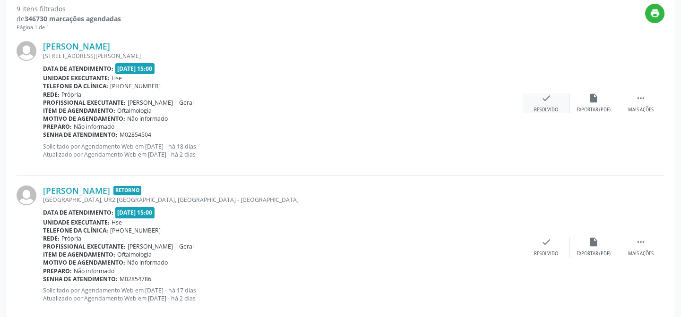
click at [552, 107] on div "Resolvido" at bounding box center [546, 110] width 24 height 7
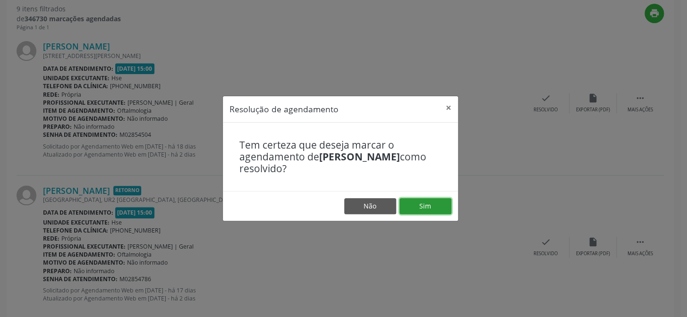
click at [427, 207] on button "Sim" at bounding box center [426, 206] width 52 height 16
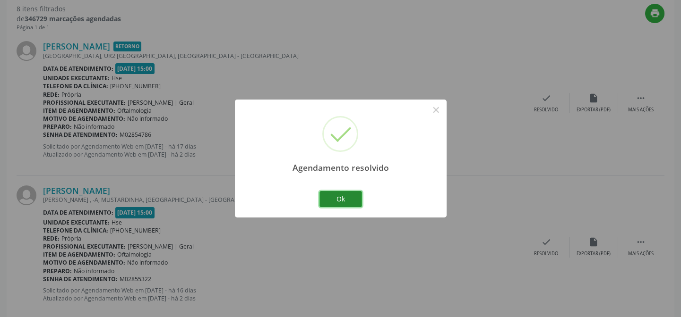
click at [347, 200] on button "Ok" at bounding box center [340, 199] width 43 height 16
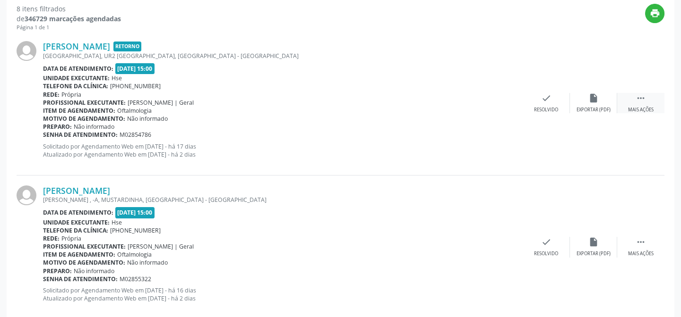
click at [643, 102] on icon "" at bounding box center [640, 98] width 10 height 10
click at [598, 101] on icon "alarm_off" at bounding box center [593, 98] width 10 height 10
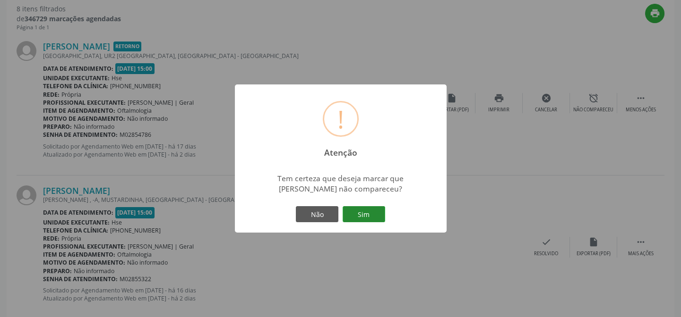
click at [365, 211] on button "Sim" at bounding box center [363, 214] width 43 height 16
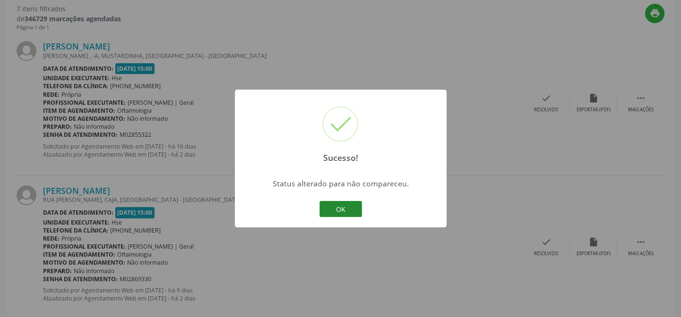
click at [344, 212] on button "OK" at bounding box center [340, 209] width 43 height 16
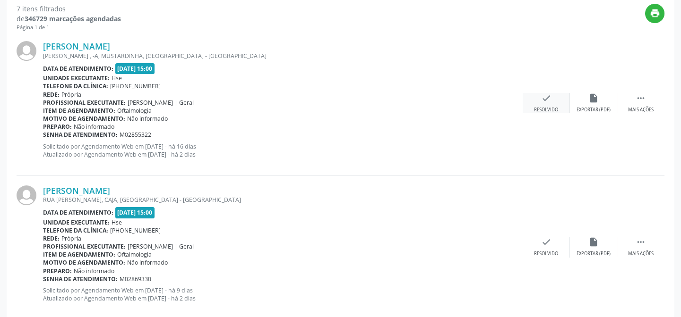
click at [543, 102] on icon "check" at bounding box center [546, 98] width 10 height 10
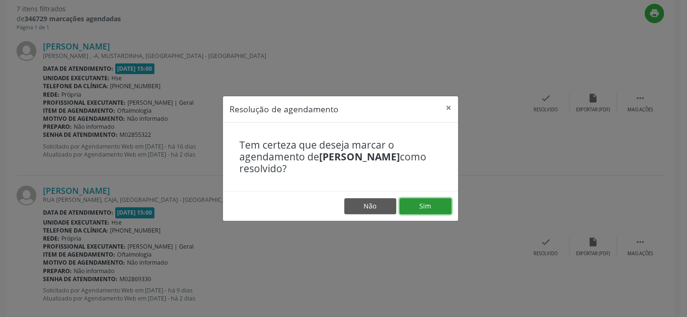
click at [428, 202] on button "Sim" at bounding box center [426, 206] width 52 height 16
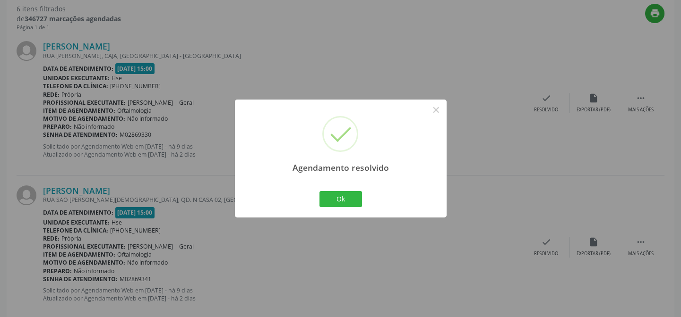
click at [339, 190] on div "Ok Cancel" at bounding box center [340, 199] width 47 height 20
click at [339, 191] on button "Ok" at bounding box center [340, 199] width 43 height 16
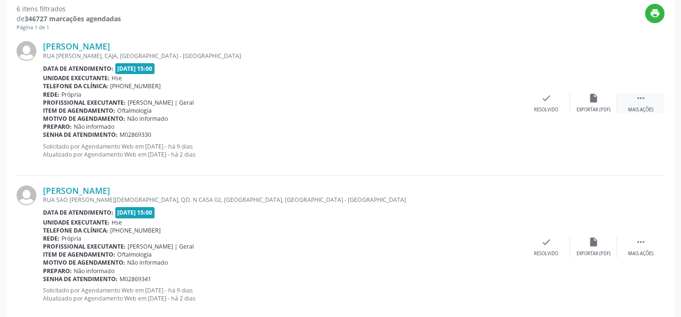
click at [642, 107] on div "Mais ações" at bounding box center [641, 110] width 26 height 7
click at [591, 108] on div "Não compareceu" at bounding box center [593, 110] width 40 height 7
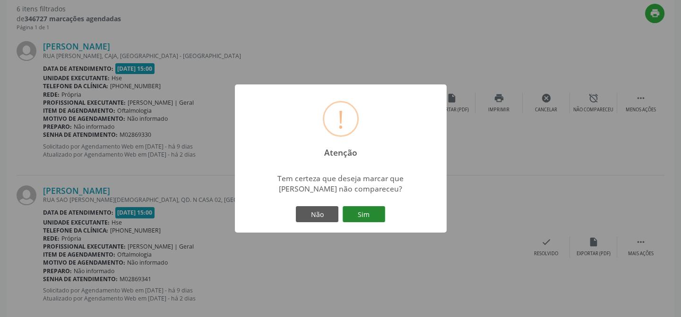
click at [357, 211] on button "Sim" at bounding box center [363, 214] width 43 height 16
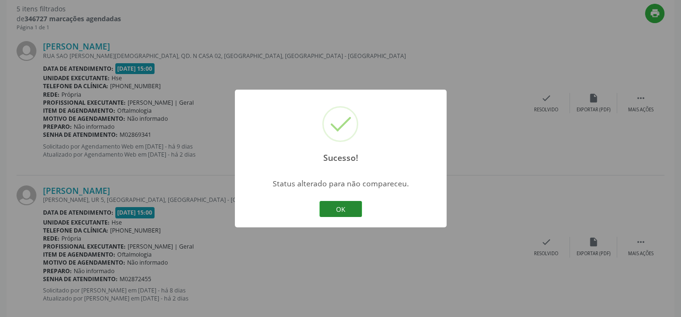
click at [345, 207] on button "OK" at bounding box center [340, 209] width 43 height 16
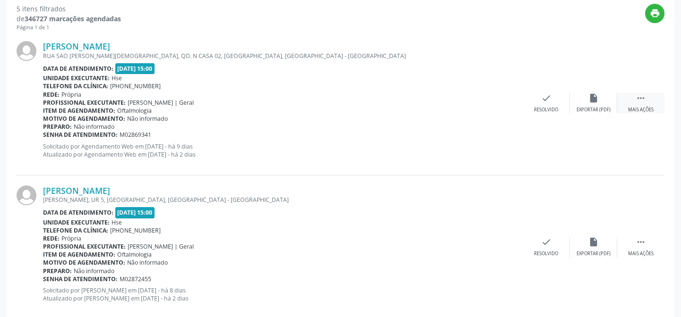
click at [648, 105] on div " Mais ações" at bounding box center [640, 103] width 47 height 20
click at [600, 102] on div "alarm_off Não compareceu" at bounding box center [593, 103] width 47 height 20
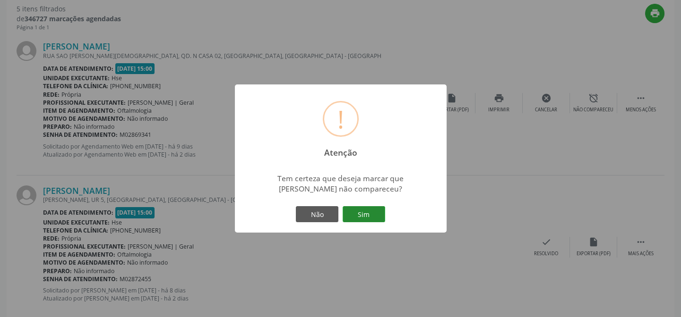
click at [363, 214] on button "Sim" at bounding box center [363, 214] width 43 height 16
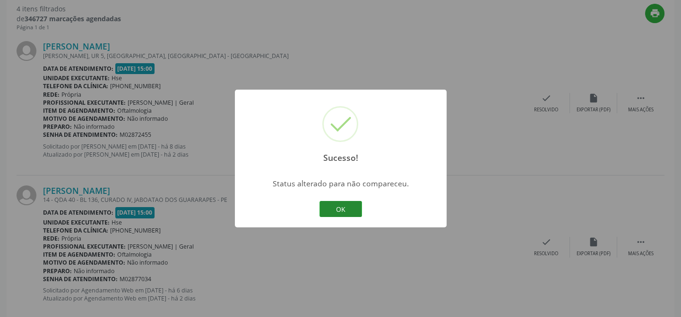
click at [339, 203] on button "OK" at bounding box center [340, 209] width 43 height 16
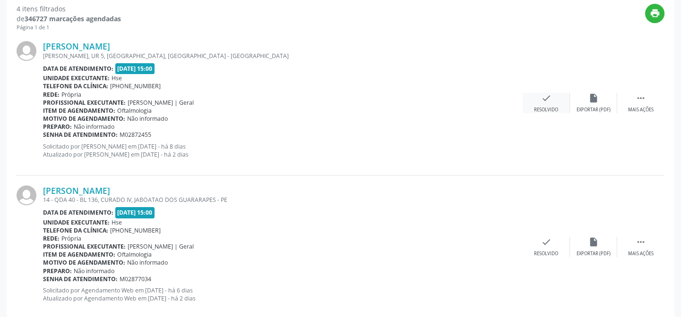
click at [544, 102] on icon "check" at bounding box center [546, 98] width 10 height 10
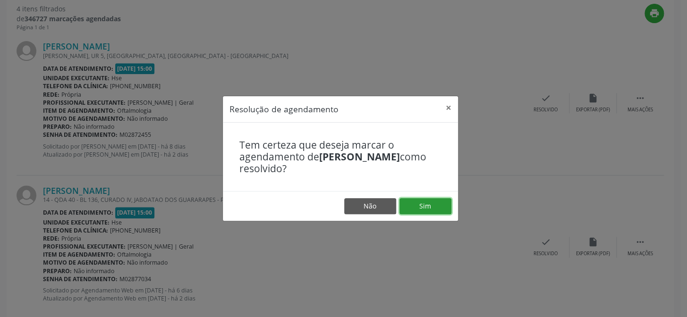
click at [430, 204] on button "Sim" at bounding box center [426, 206] width 52 height 16
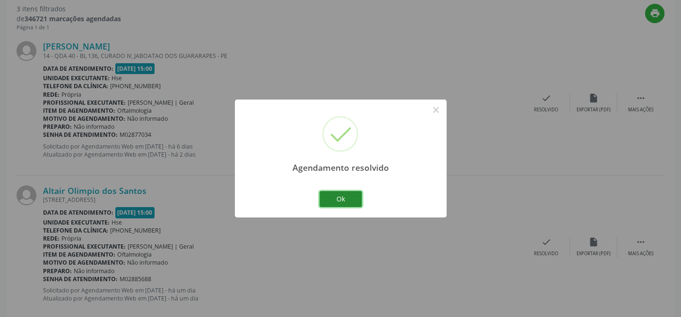
click at [337, 196] on button "Ok" at bounding box center [340, 199] width 43 height 16
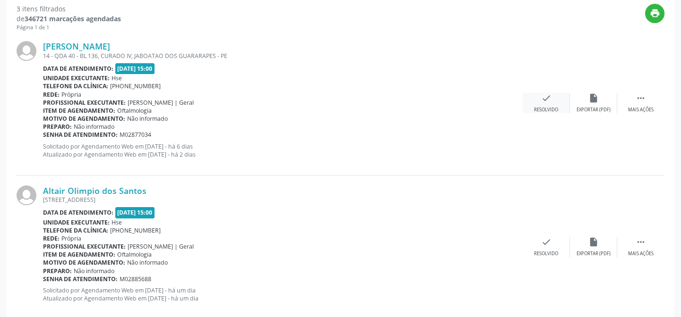
click at [544, 100] on icon "check" at bounding box center [546, 98] width 10 height 10
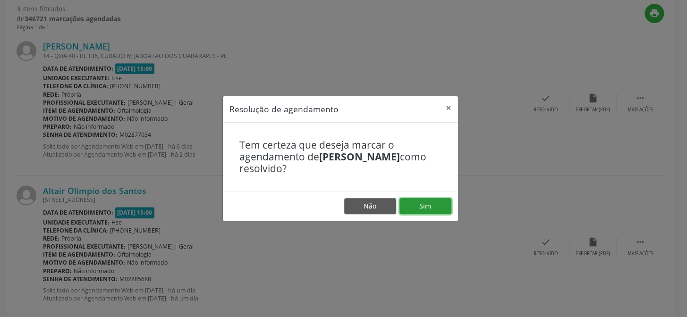
click at [424, 208] on button "Sim" at bounding box center [426, 206] width 52 height 16
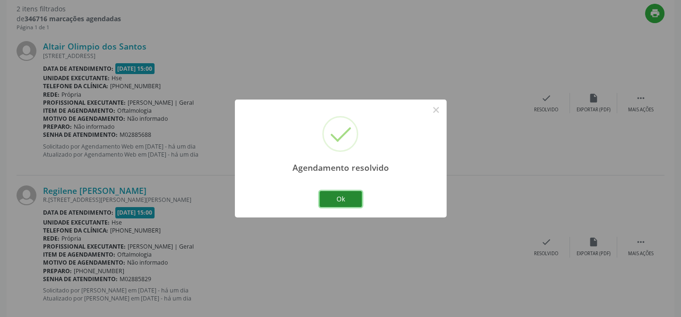
click at [355, 198] on button "Ok" at bounding box center [340, 199] width 43 height 16
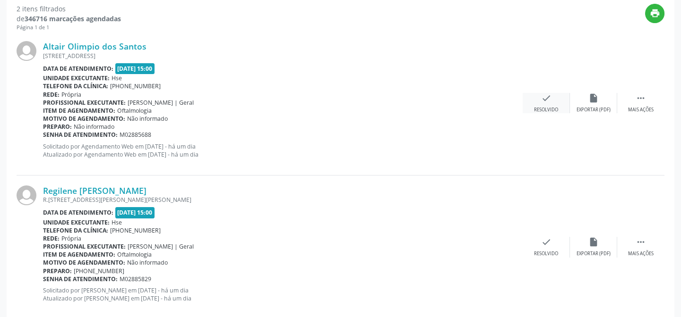
click at [542, 107] on div "Resolvido" at bounding box center [546, 110] width 24 height 7
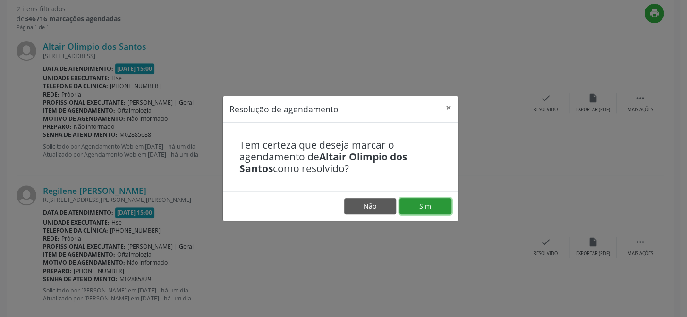
click at [413, 204] on button "Sim" at bounding box center [426, 206] width 52 height 16
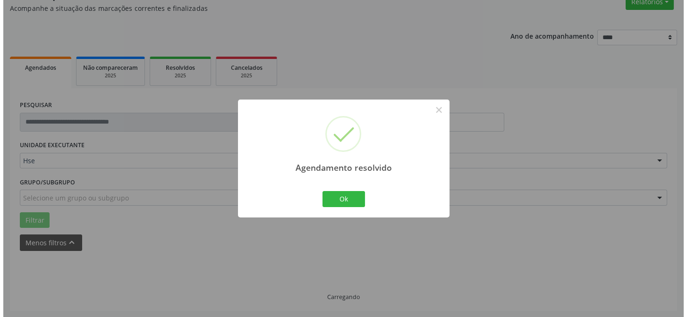
scroll to position [216, 0]
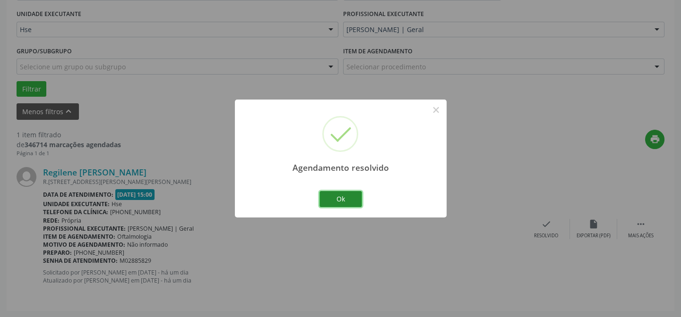
click at [340, 194] on button "Ok" at bounding box center [340, 199] width 43 height 16
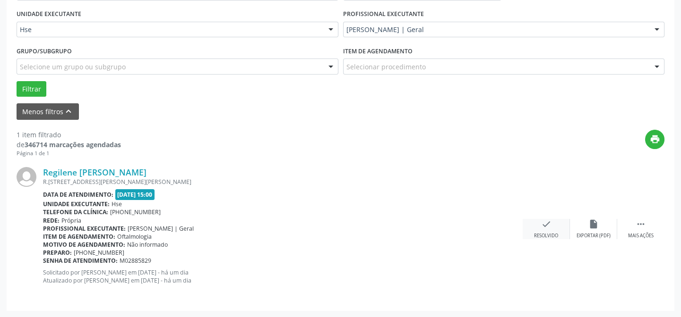
click at [543, 223] on icon "check" at bounding box center [546, 224] width 10 height 10
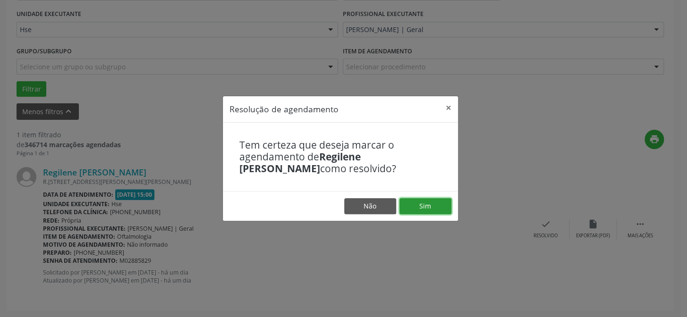
click at [434, 205] on button "Sim" at bounding box center [426, 206] width 52 height 16
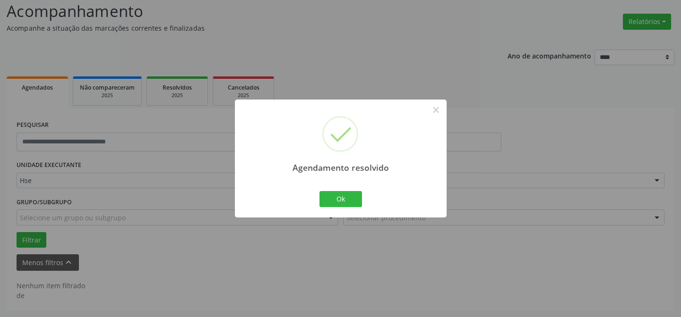
scroll to position [64, 0]
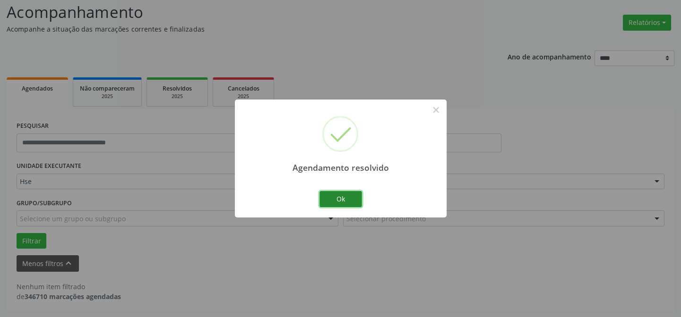
click at [340, 202] on button "Ok" at bounding box center [340, 199] width 43 height 16
